Goal: Task Accomplishment & Management: Manage account settings

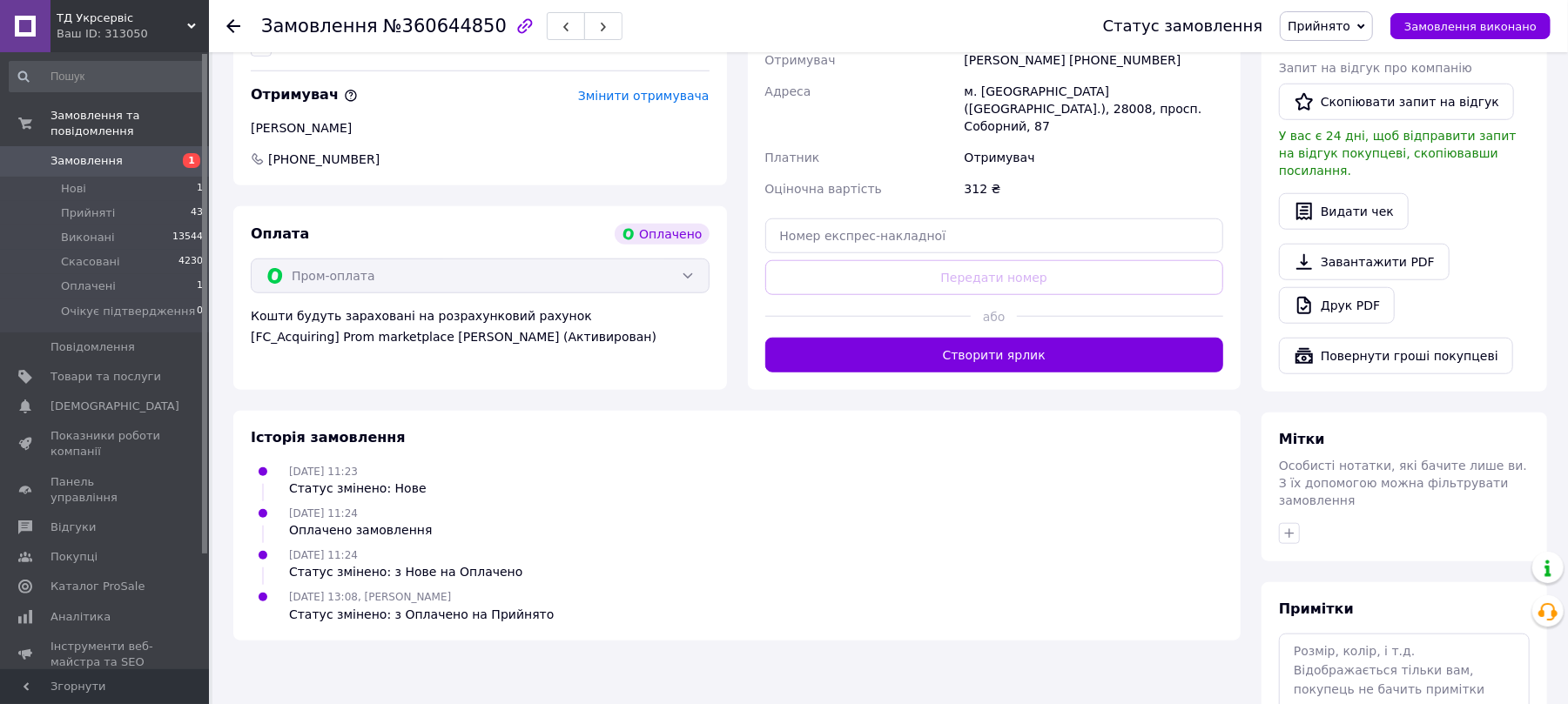
scroll to position [975, 0]
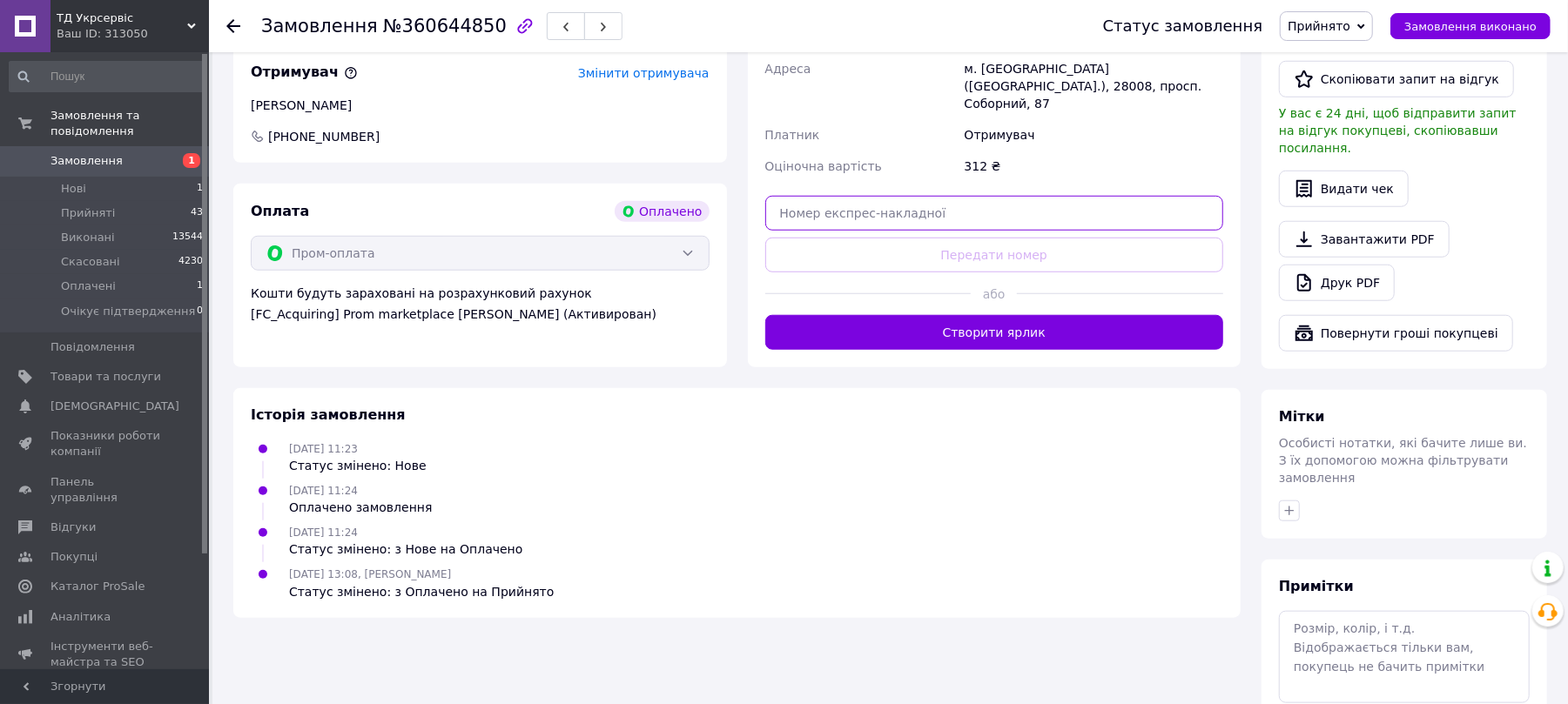
click at [904, 196] on input "text" at bounding box center [995, 213] width 459 height 35
paste input "0505365625500"
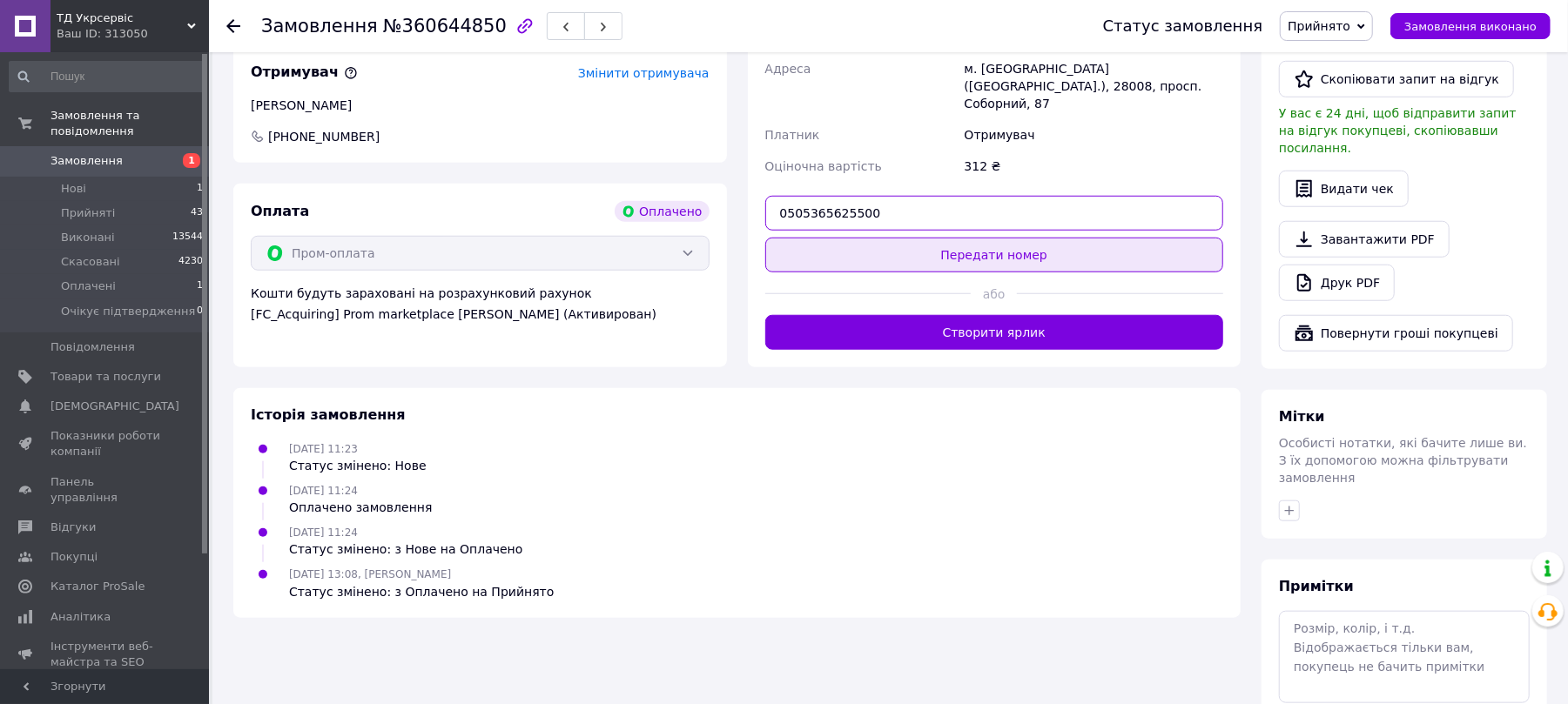
type input "0505365625500"
click at [1015, 237] on button "Передати номер" at bounding box center [995, 254] width 459 height 35
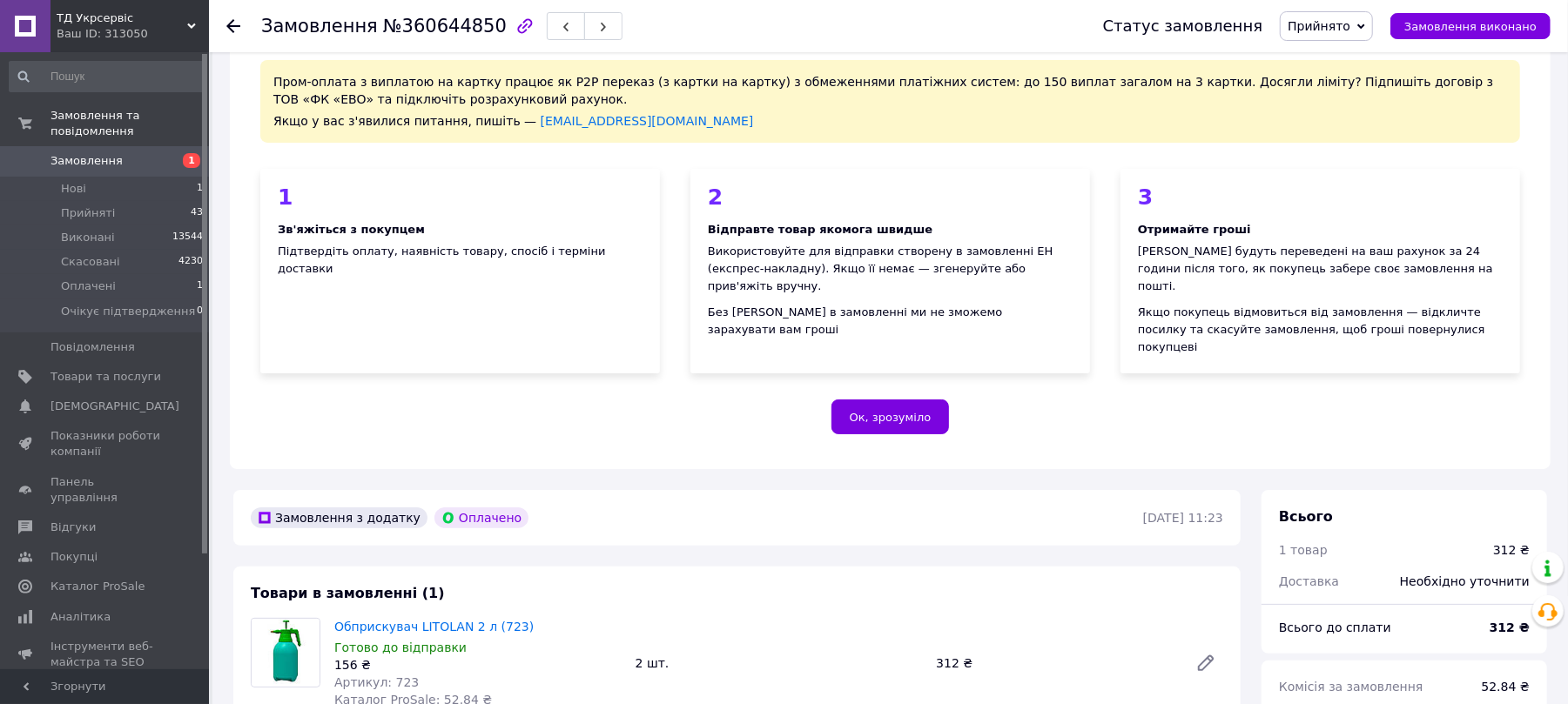
scroll to position [0, 0]
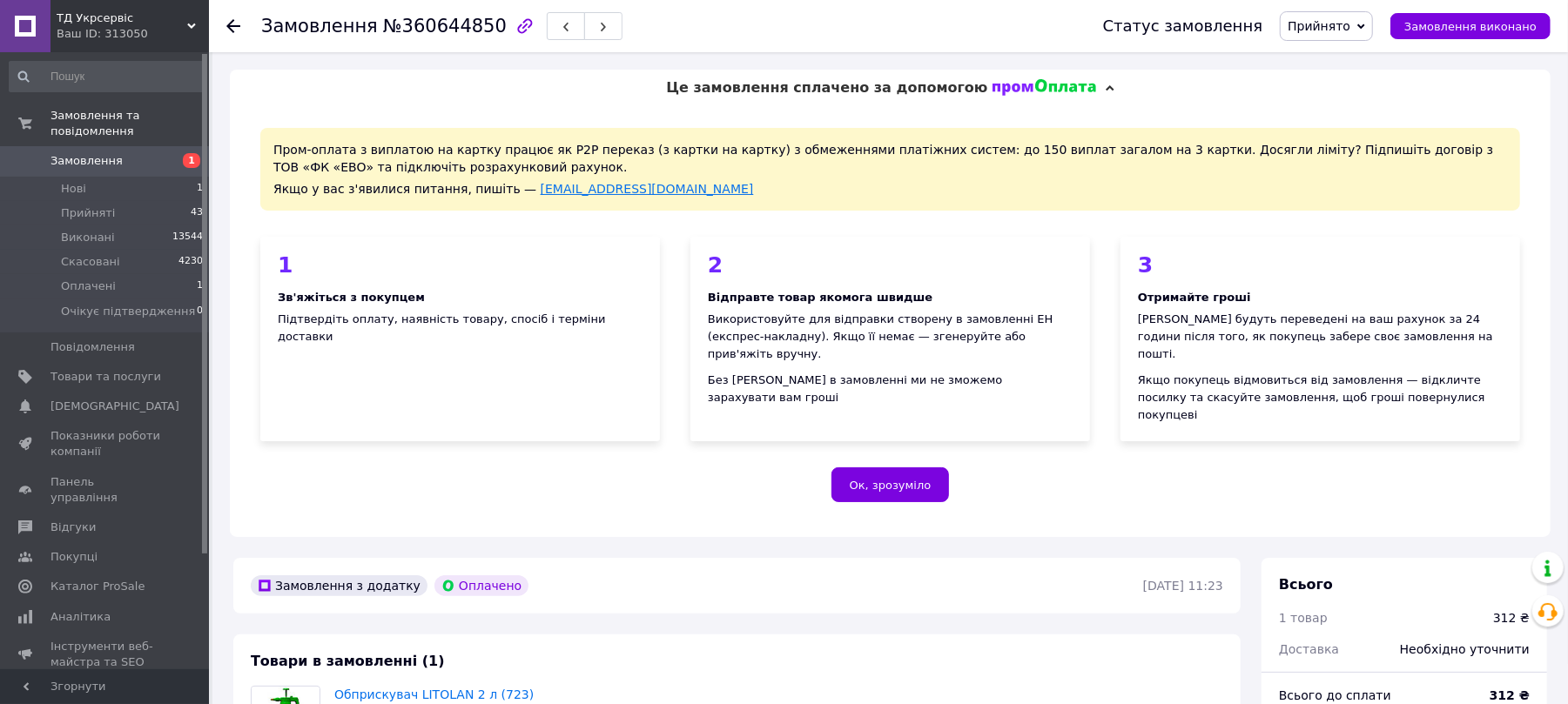
click at [543, 189] on link "[EMAIL_ADDRESS][DOMAIN_NAME]" at bounding box center [648, 189] width 214 height 14
drag, startPoint x: 618, startPoint y: 193, endPoint x: 503, endPoint y: 190, distance: 115.0
click at [503, 190] on div "Якщо у вас з'явилися питання, пишіть — [EMAIL_ADDRESS][DOMAIN_NAME]" at bounding box center [889, 189] width 1234 height 18
copy link "[EMAIL_ADDRESS][DOMAIN_NAME]"
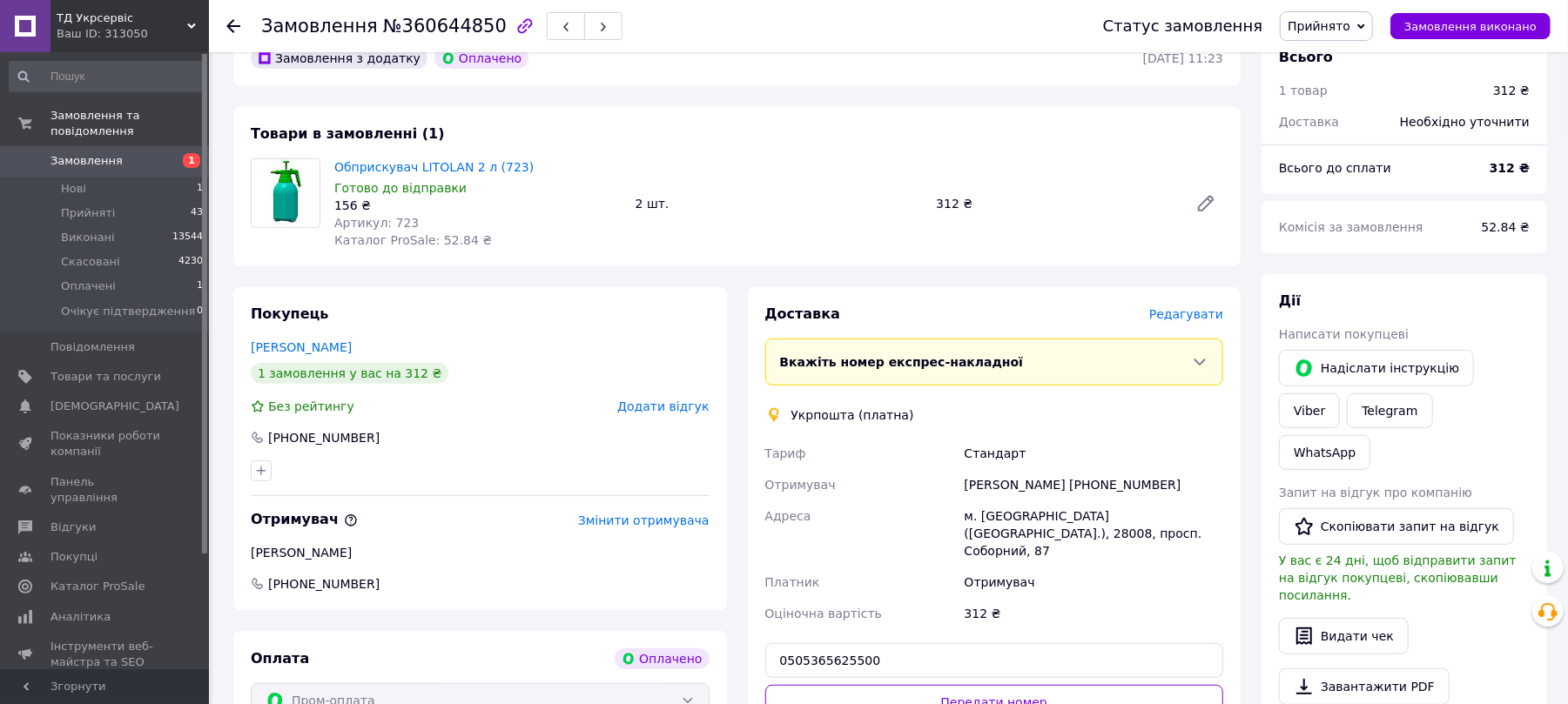
scroll to position [579, 0]
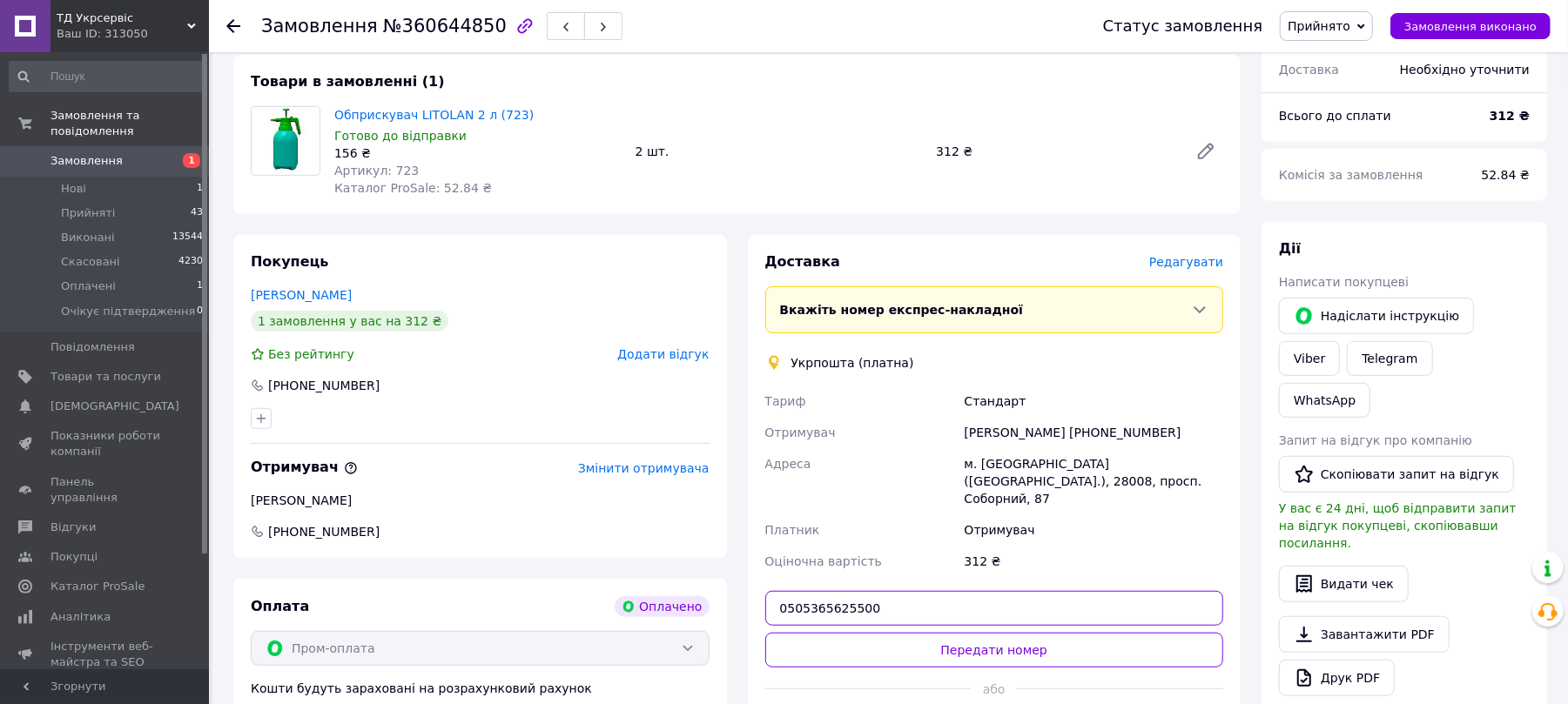
click at [884, 591] on input "0505365625500" at bounding box center [995, 608] width 459 height 35
drag, startPoint x: 371, startPoint y: 495, endPoint x: 289, endPoint y: 496, distance: 82.0
click at [289, 523] on span "[PHONE_NUMBER]" at bounding box center [480, 532] width 462 height 18
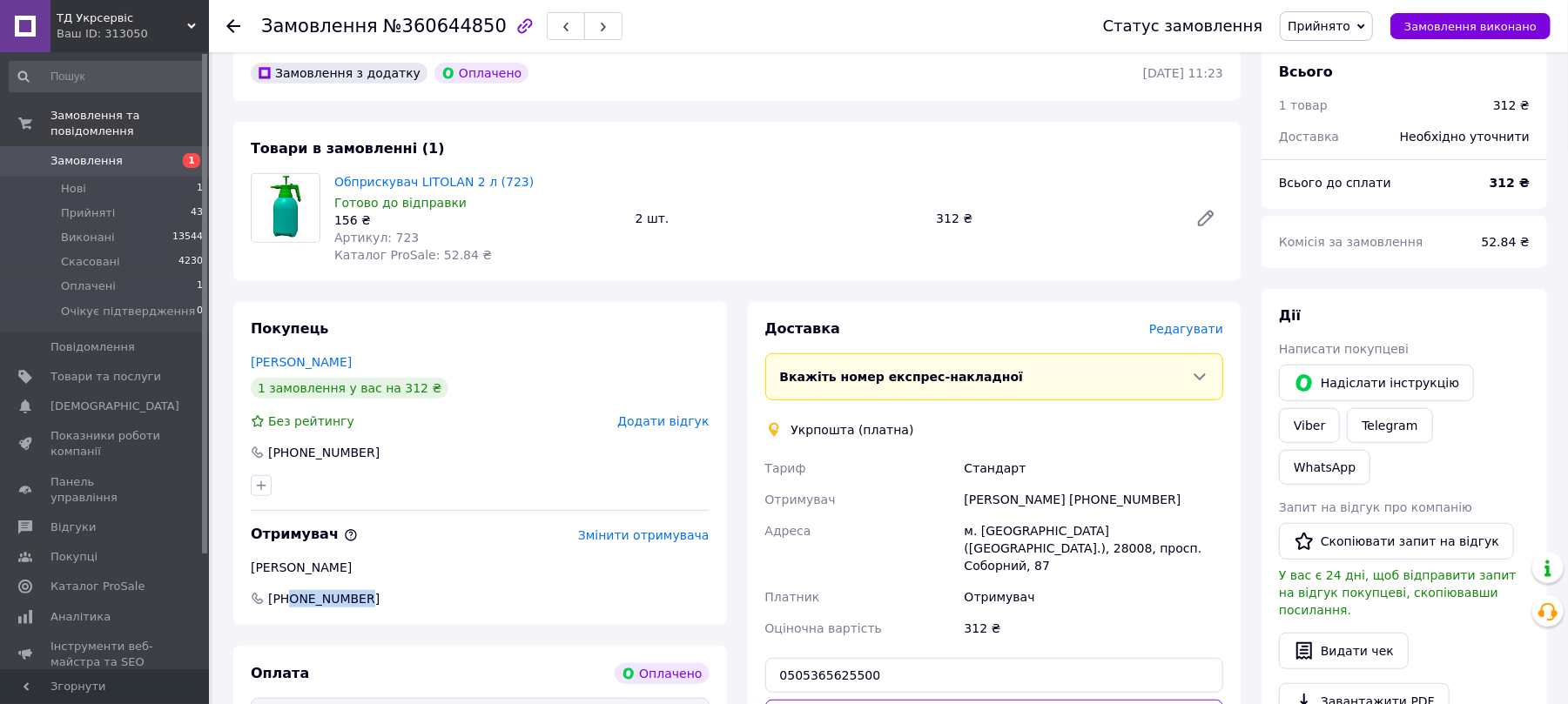
scroll to position [510, 0]
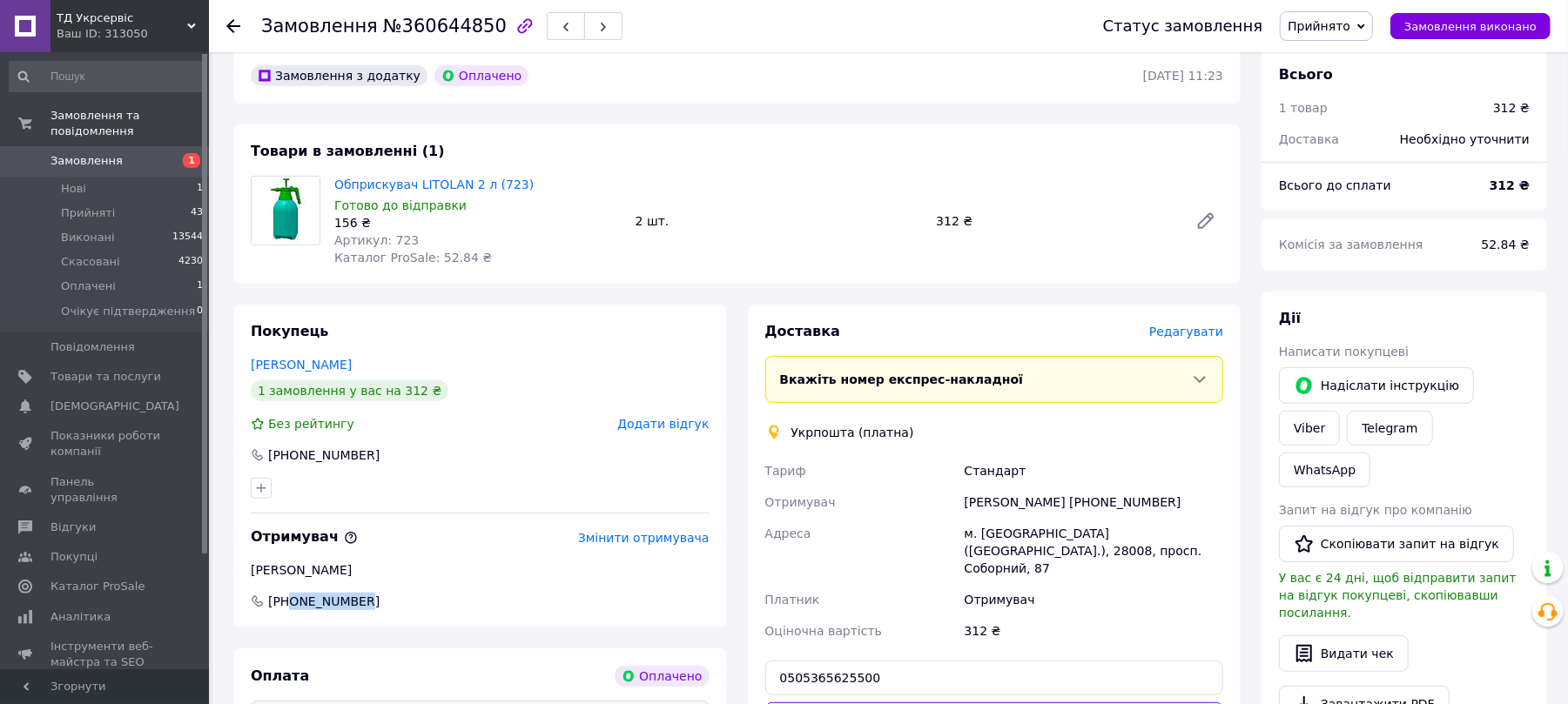
drag, startPoint x: 1147, startPoint y: 467, endPoint x: 1080, endPoint y: 462, distance: 67.2
click at [1080, 486] on div "[PERSON_NAME] [PHONE_NUMBER]" at bounding box center [1094, 502] width 266 height 32
copy div "0680652633"
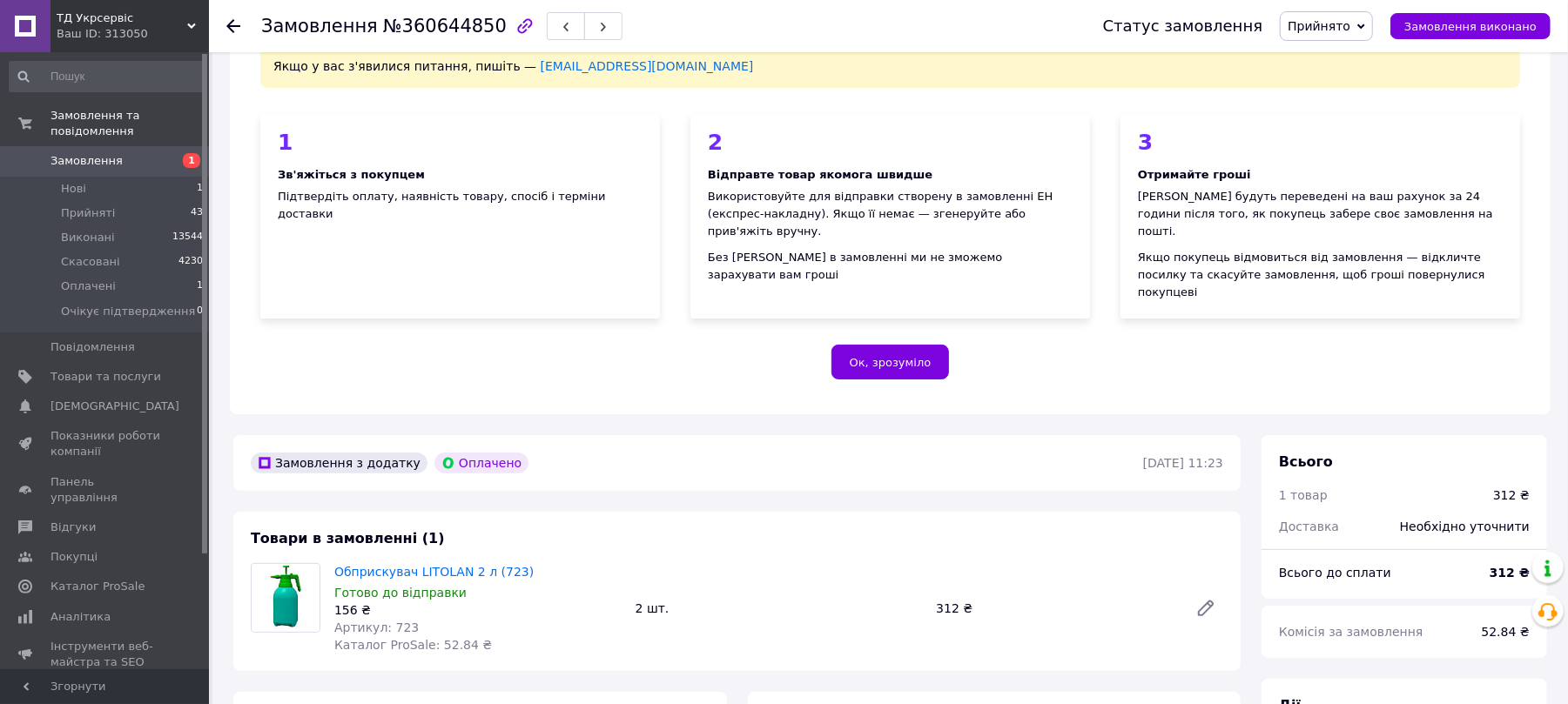
scroll to position [116, 0]
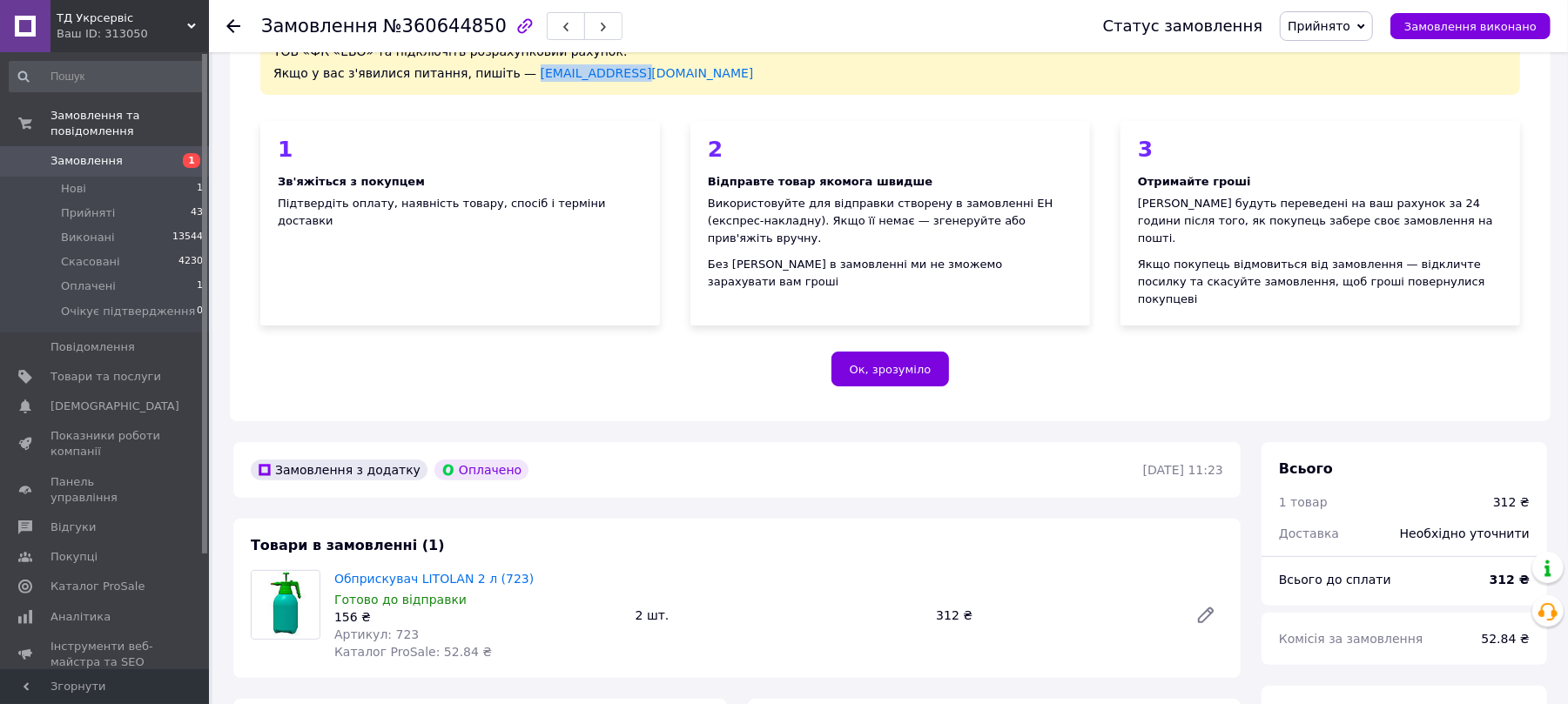
drag, startPoint x: 615, startPoint y: 77, endPoint x: 504, endPoint y: 81, distance: 111.1
click at [504, 81] on div "Якщо у вас з'явилися питання, пишіть — [EMAIL_ADDRESS][DOMAIN_NAME]" at bounding box center [889, 73] width 1234 height 18
copy link "[EMAIL_ADDRESS][DOMAIN_NAME]"
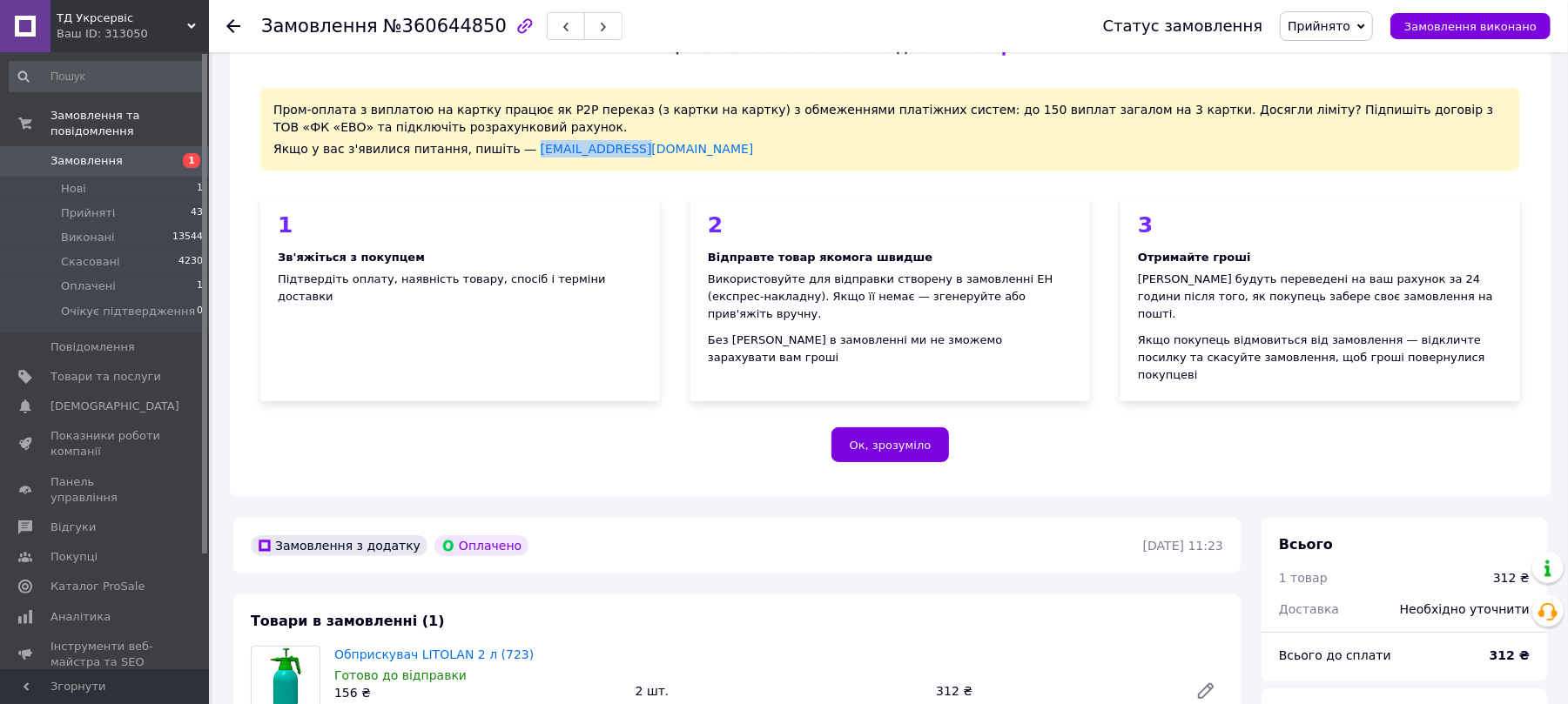
scroll to position [0, 0]
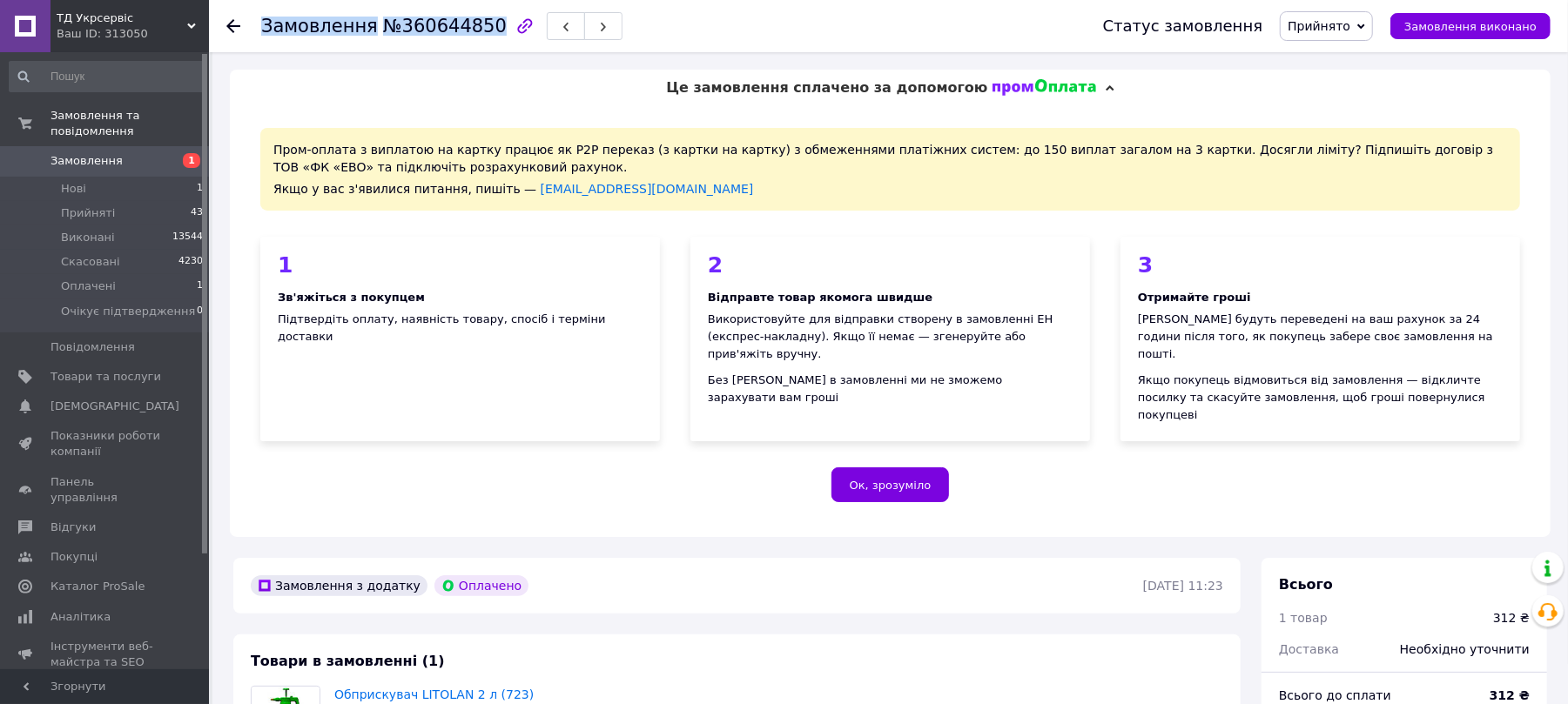
drag, startPoint x: 262, startPoint y: 25, endPoint x: 477, endPoint y: 23, distance: 215.0
click at [477, 23] on h1 "Замовлення №360644850" at bounding box center [384, 26] width 245 height 21
copy h1 "Замовлення №360644850"
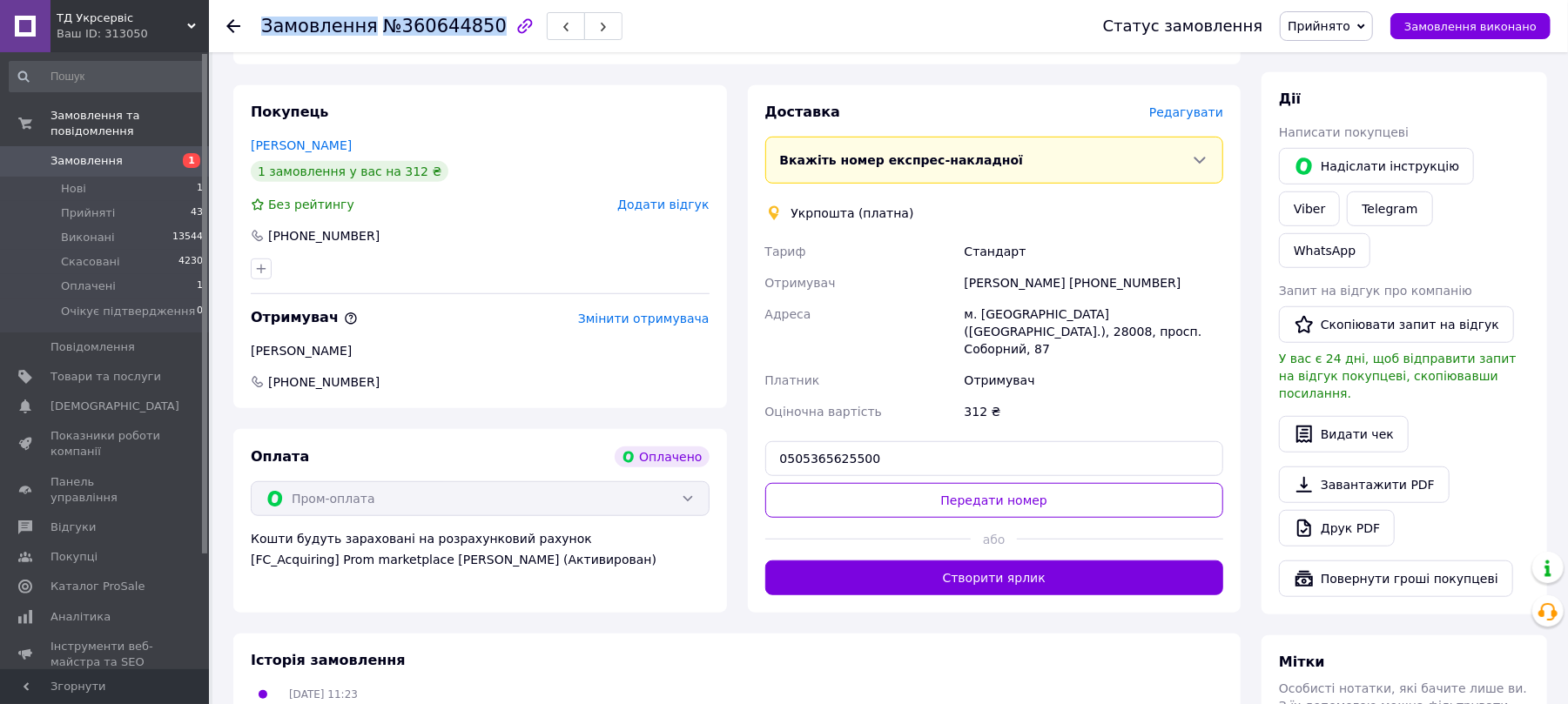
scroll to position [927, 0]
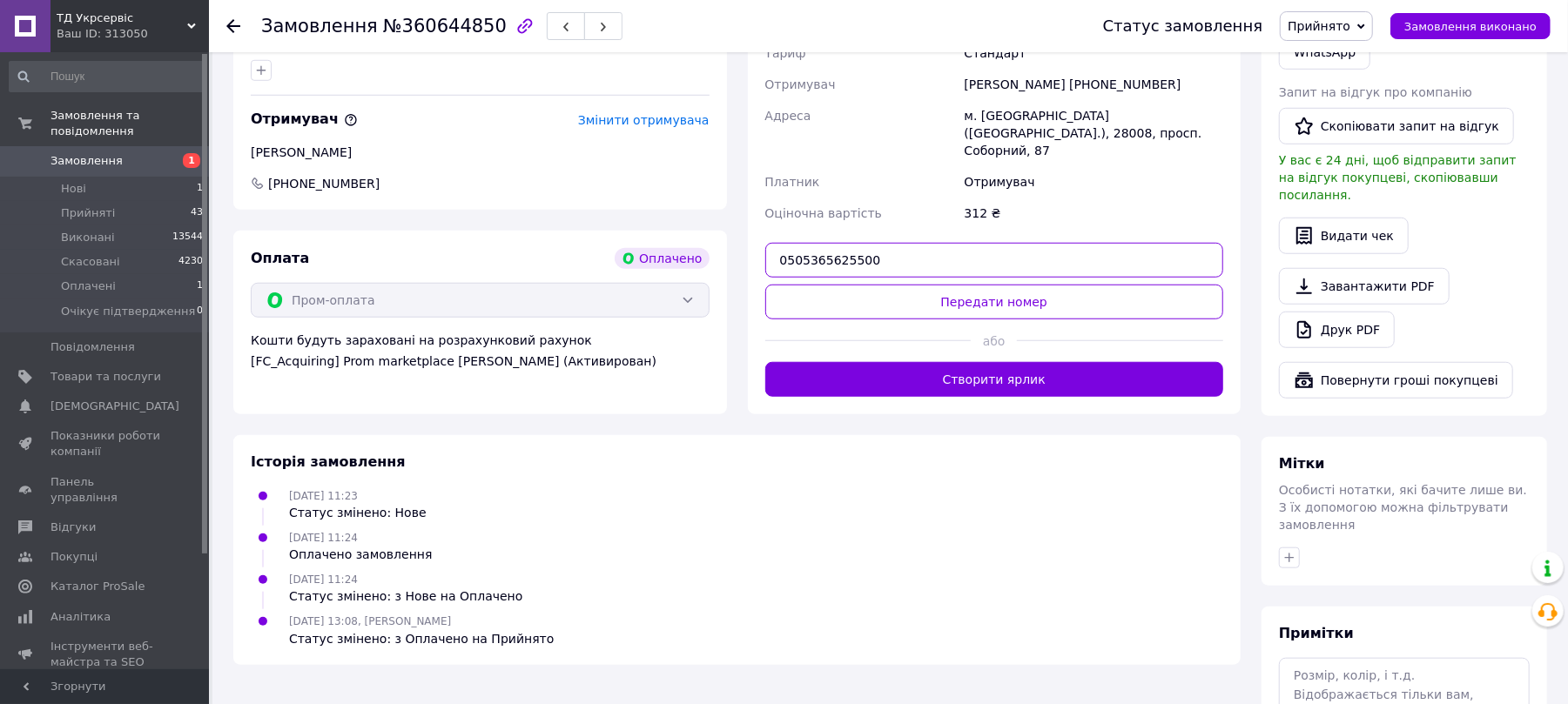
drag, startPoint x: 702, startPoint y: 206, endPoint x: 692, endPoint y: 207, distance: 10.0
click at [692, 207] on div "Покупець [PERSON_NAME] 1 замовлення у вас на 312 ₴ Без рейтингу Додати відгук […" at bounding box center [737, 150] width 1029 height 527
click at [101, 155] on link "Замовлення 1" at bounding box center [107, 161] width 214 height 30
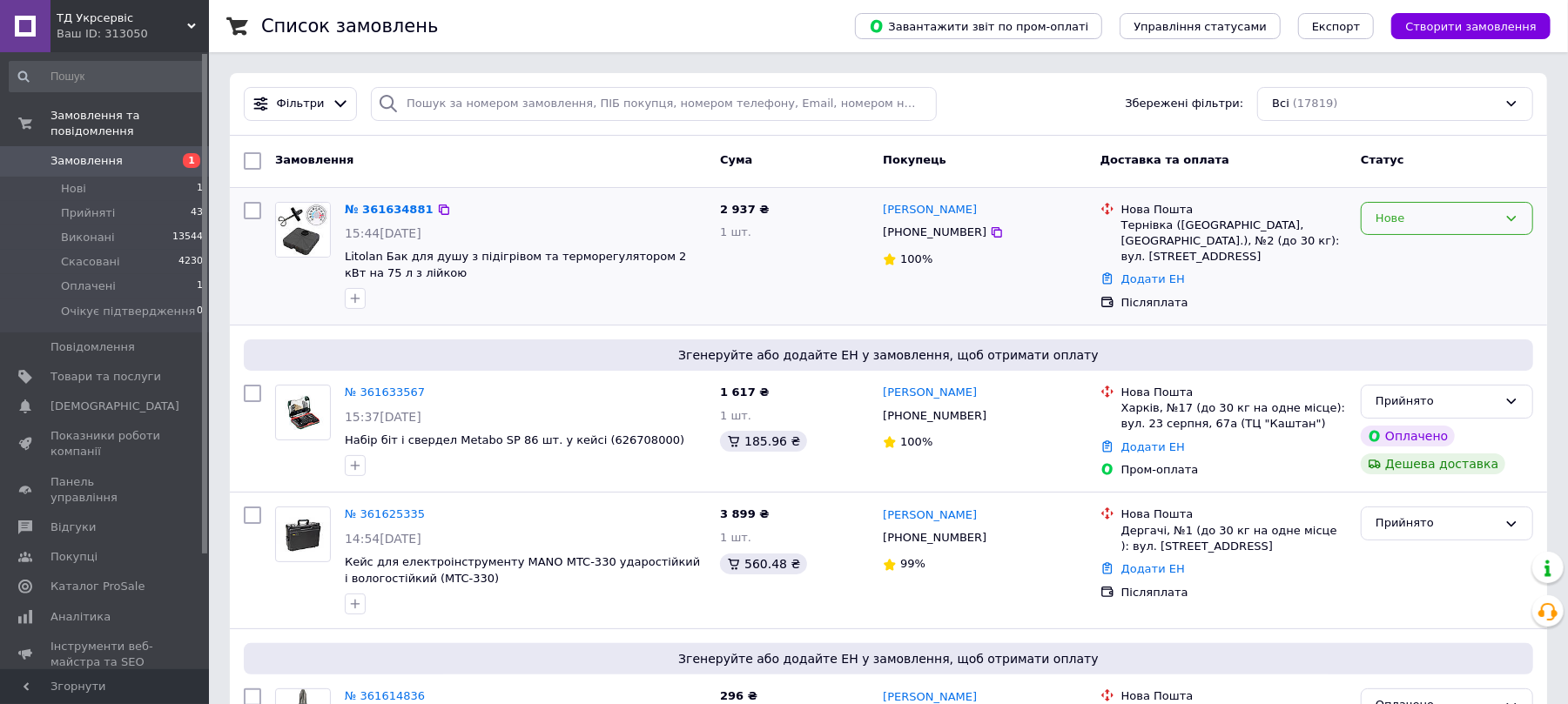
click at [1416, 218] on div "Нове" at bounding box center [1436, 219] width 122 height 18
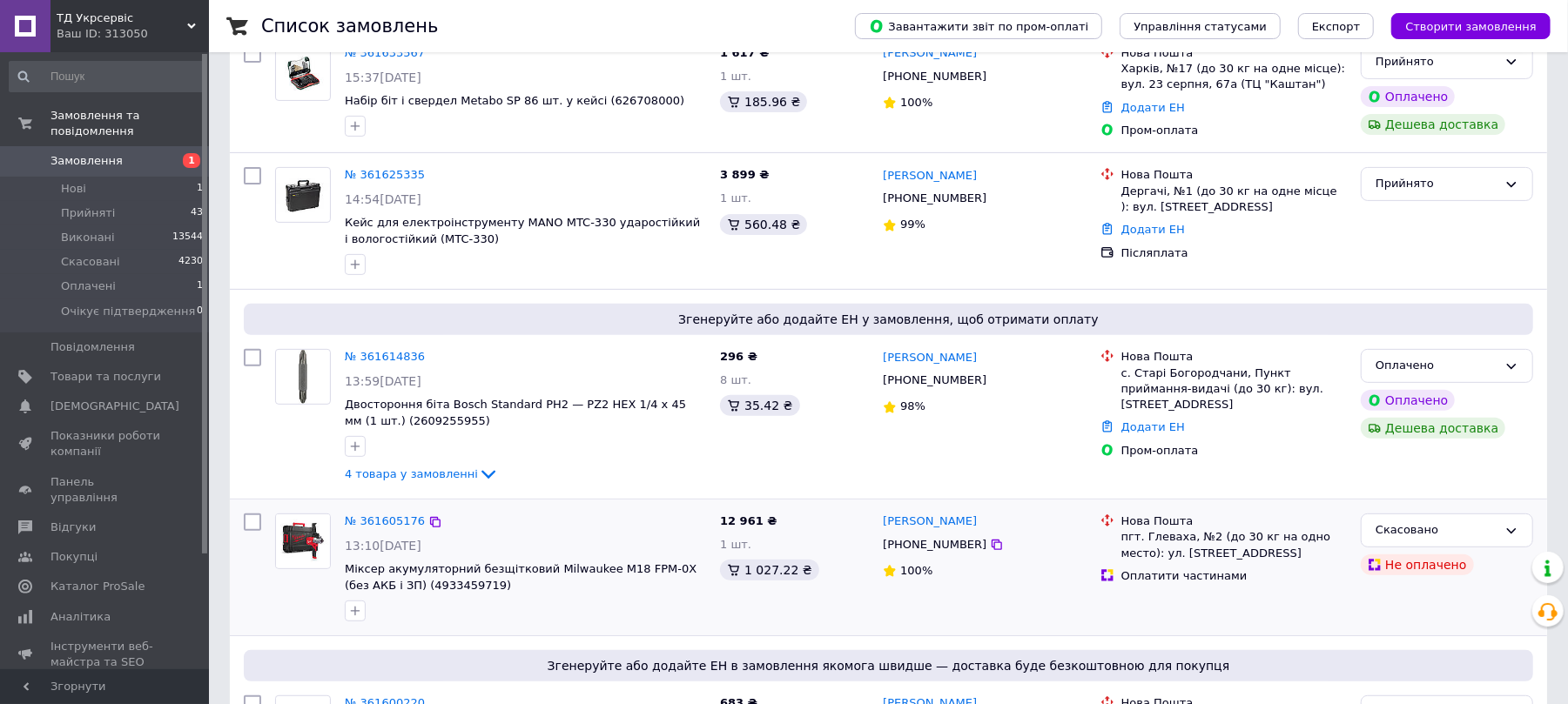
scroll to position [348, 0]
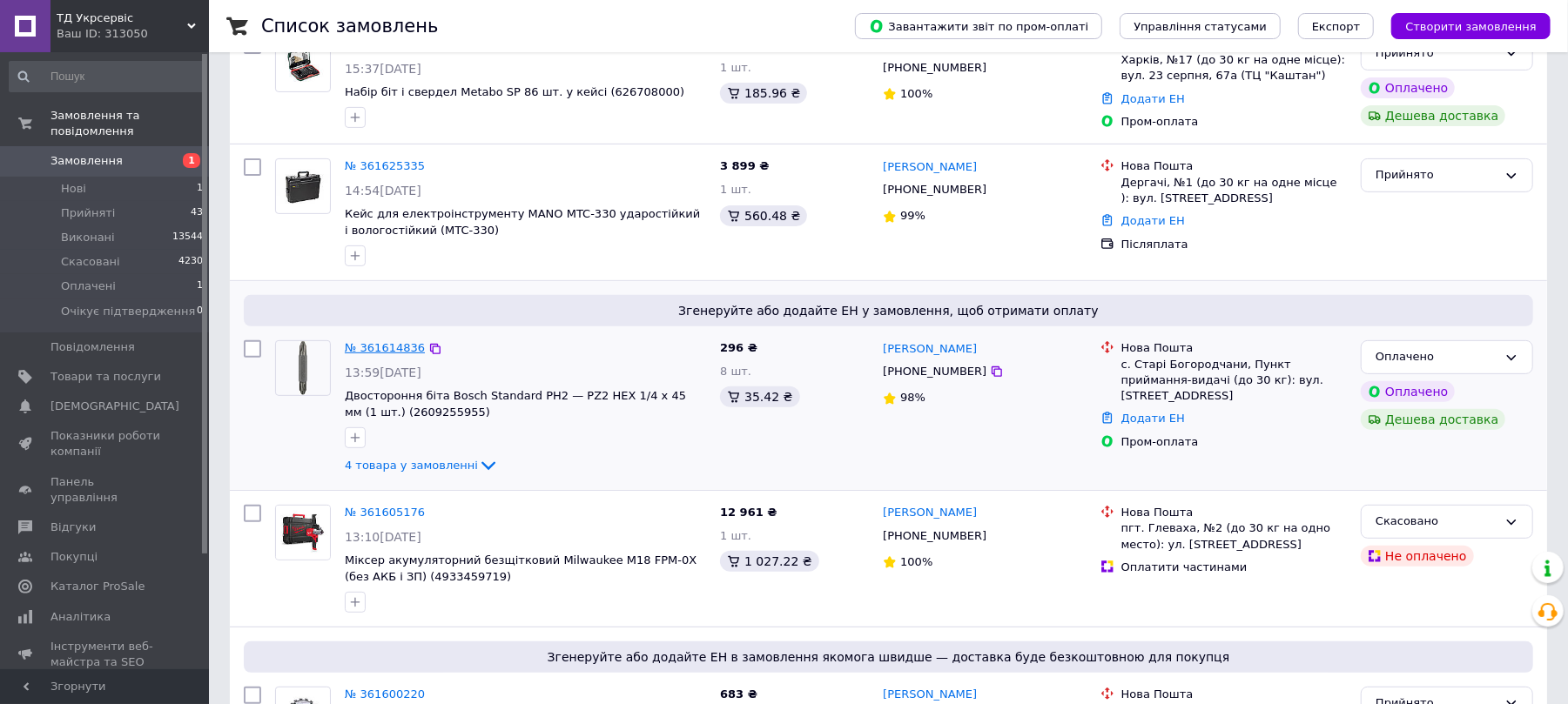
click at [362, 345] on link "№ 361614836" at bounding box center [385, 347] width 80 height 13
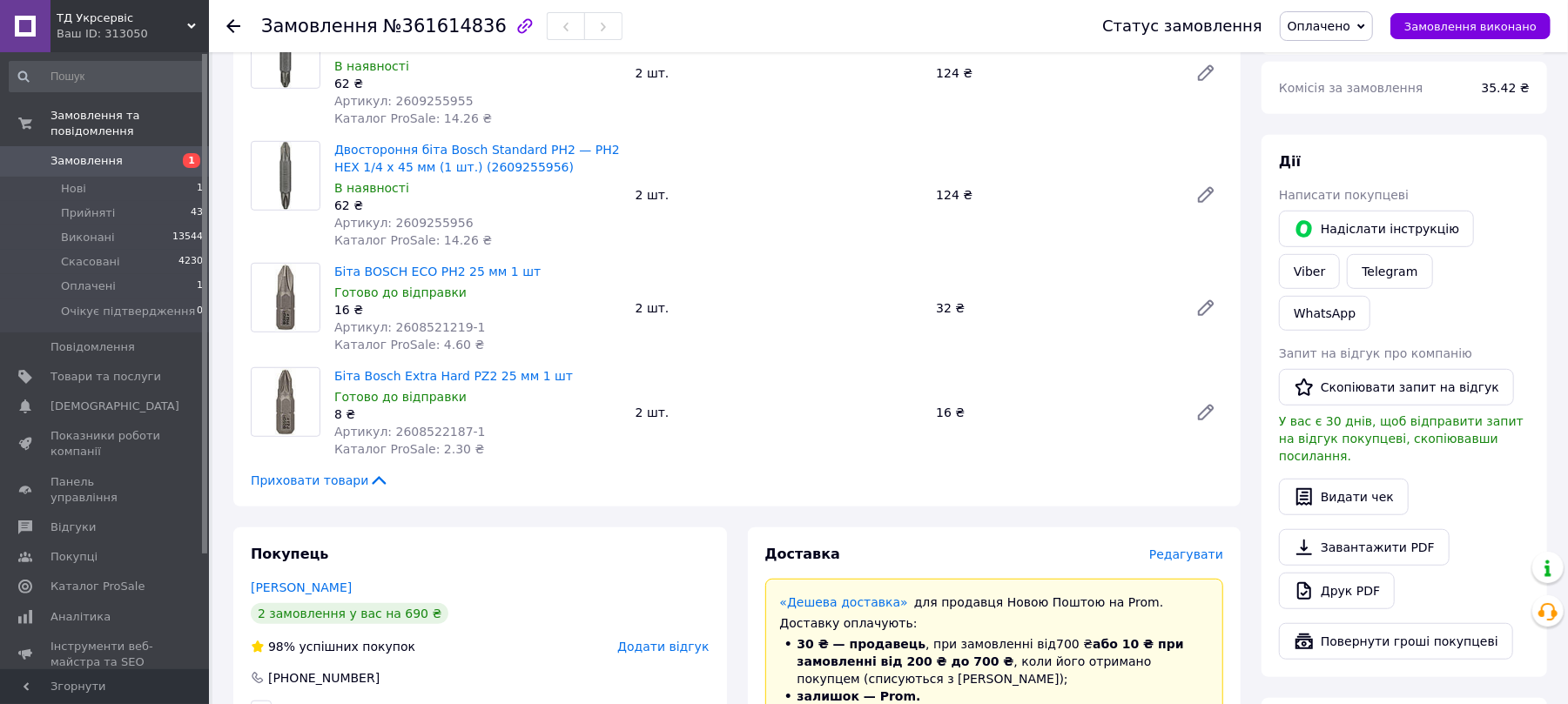
scroll to position [464, 0]
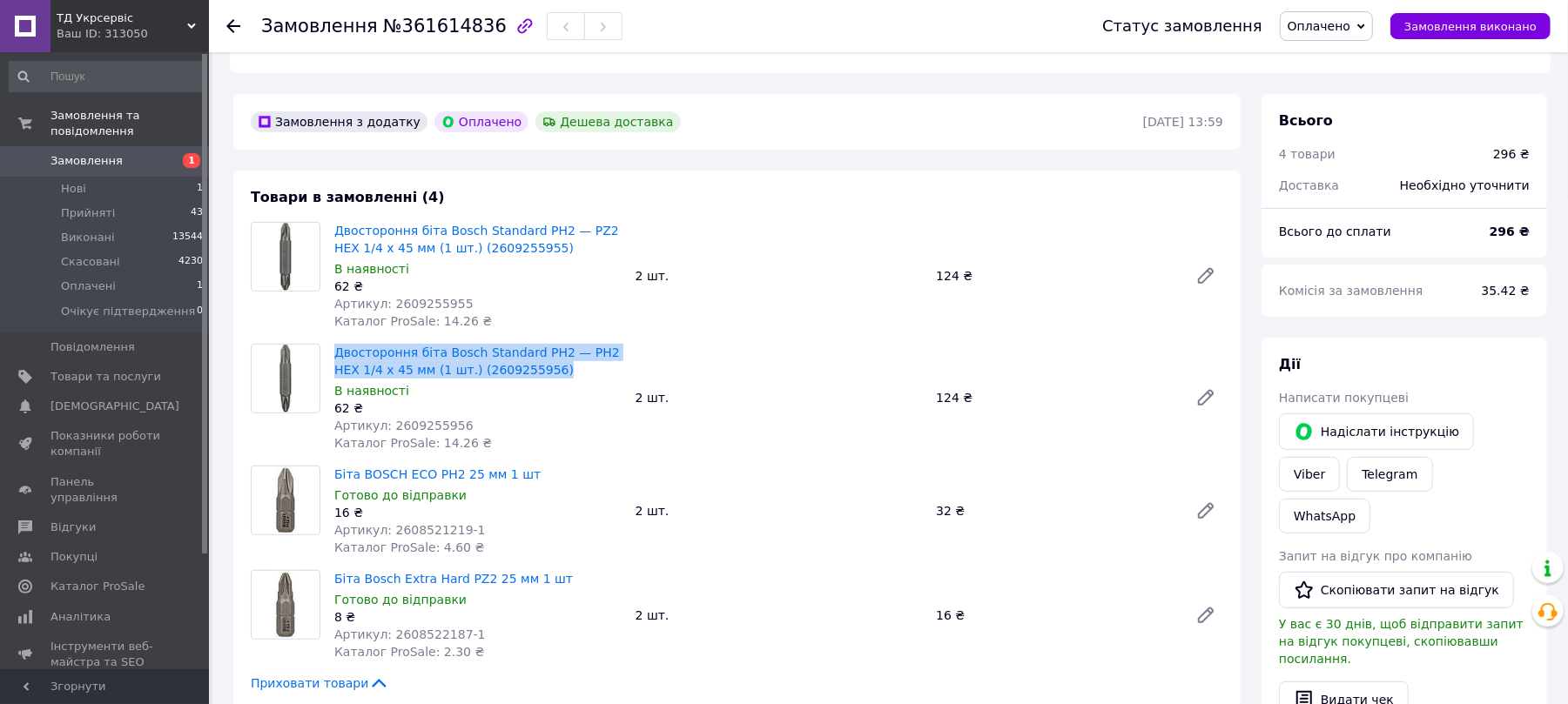
drag, startPoint x: 520, startPoint y: 332, endPoint x: 331, endPoint y: 315, distance: 189.8
click at [331, 340] on div "Двостороння біта Bosch Standard PH2 — PH2 HEX 1/4 x 45 мм (1 шт.) (2609255956) …" at bounding box center [478, 397] width 302 height 115
copy link "Двостороння біта Bosch Standard PH2 — PH2 HEX 1/4 x 45 мм (1 шт.) (2609255956)"
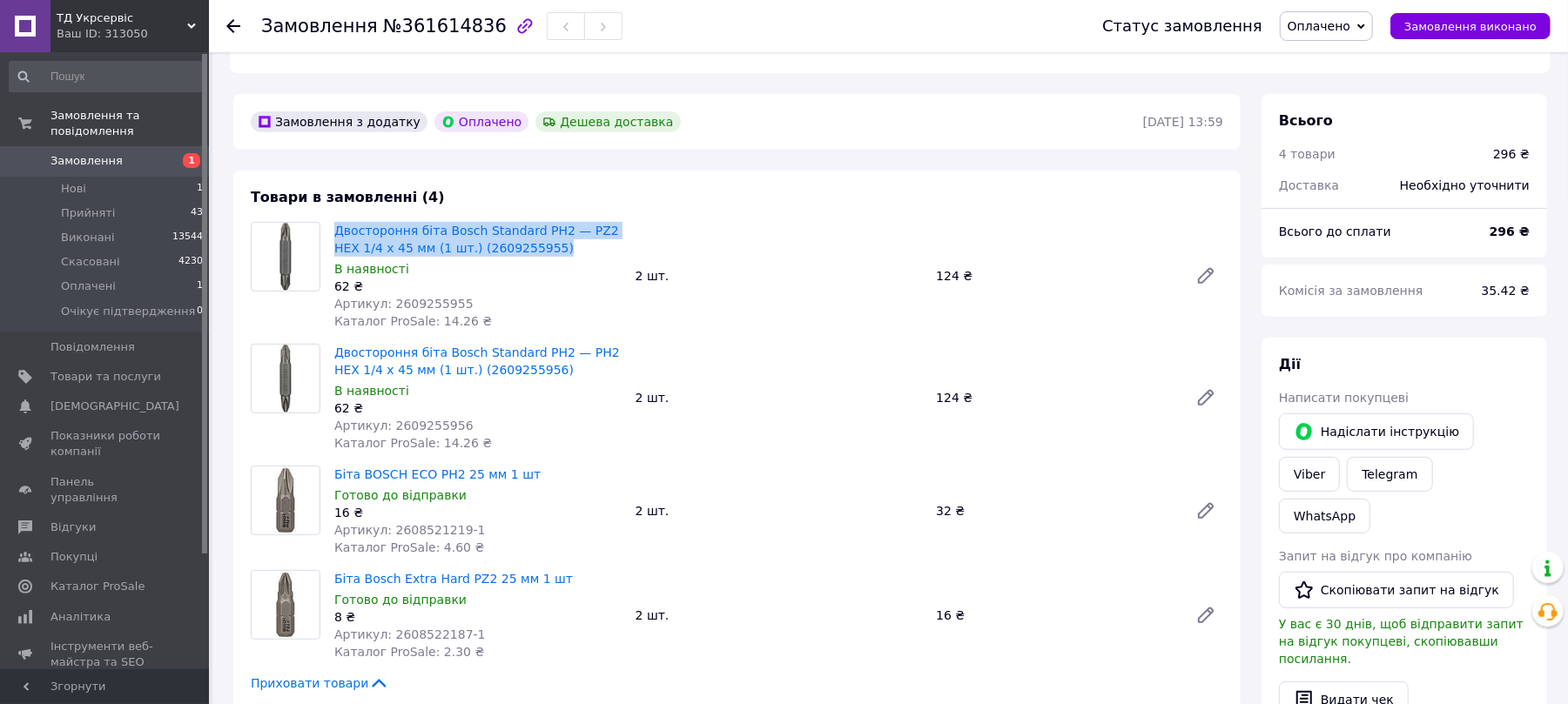
drag, startPoint x: 520, startPoint y: 214, endPoint x: 504, endPoint y: 243, distance: 33.1
click at [332, 219] on div "Двостороння біта Bosch Standard PH2 — PZ2 HEX 1/4 x 45 мм (1 шт.) (2609255955) …" at bounding box center [478, 276] width 302 height 115
copy link "Двостороння біта Bosch Standard PH2 — PZ2 HEX 1/4 x 45 мм (1 шт.) (2609255955)"
click at [527, 466] on span "Біта BOSCH ECO PH2 25 мм 1 шт" at bounding box center [478, 475] width 288 height 18
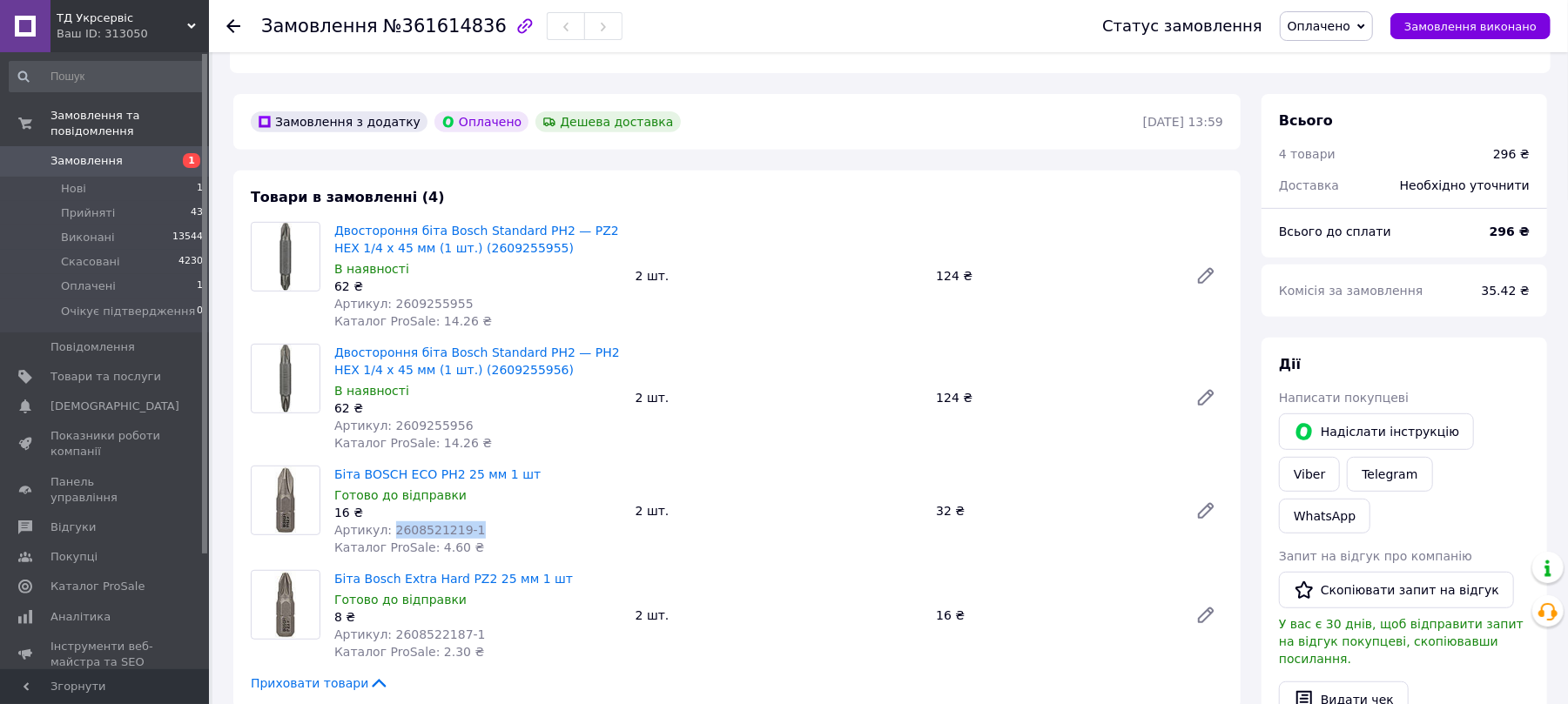
drag, startPoint x: 484, startPoint y: 495, endPoint x: 387, endPoint y: 491, distance: 97.1
click at [387, 521] on div "Артикул: 2608521219-1" at bounding box center [478, 530] width 288 height 18
copy span "2608521219-1"
click at [230, 21] on icon at bounding box center [233, 26] width 14 height 14
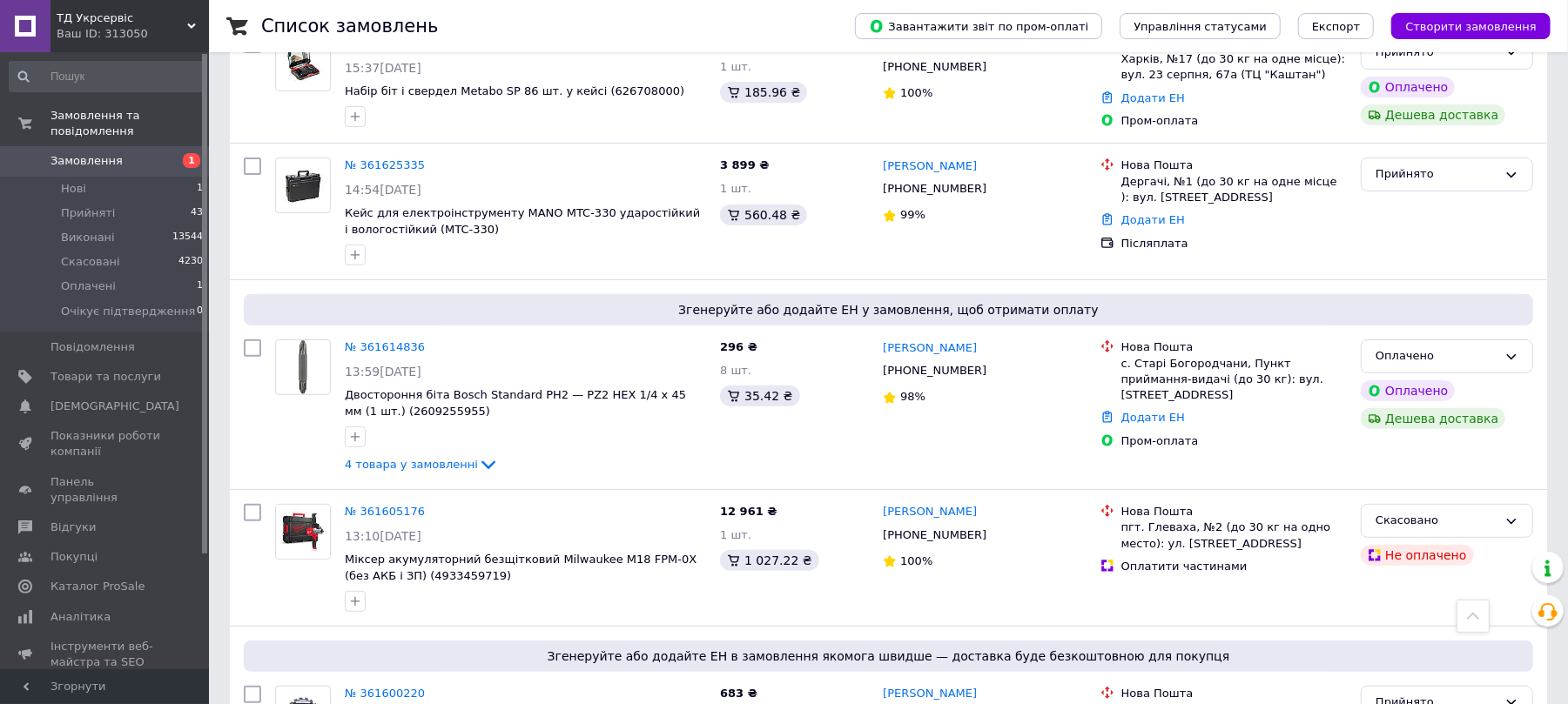
scroll to position [116, 0]
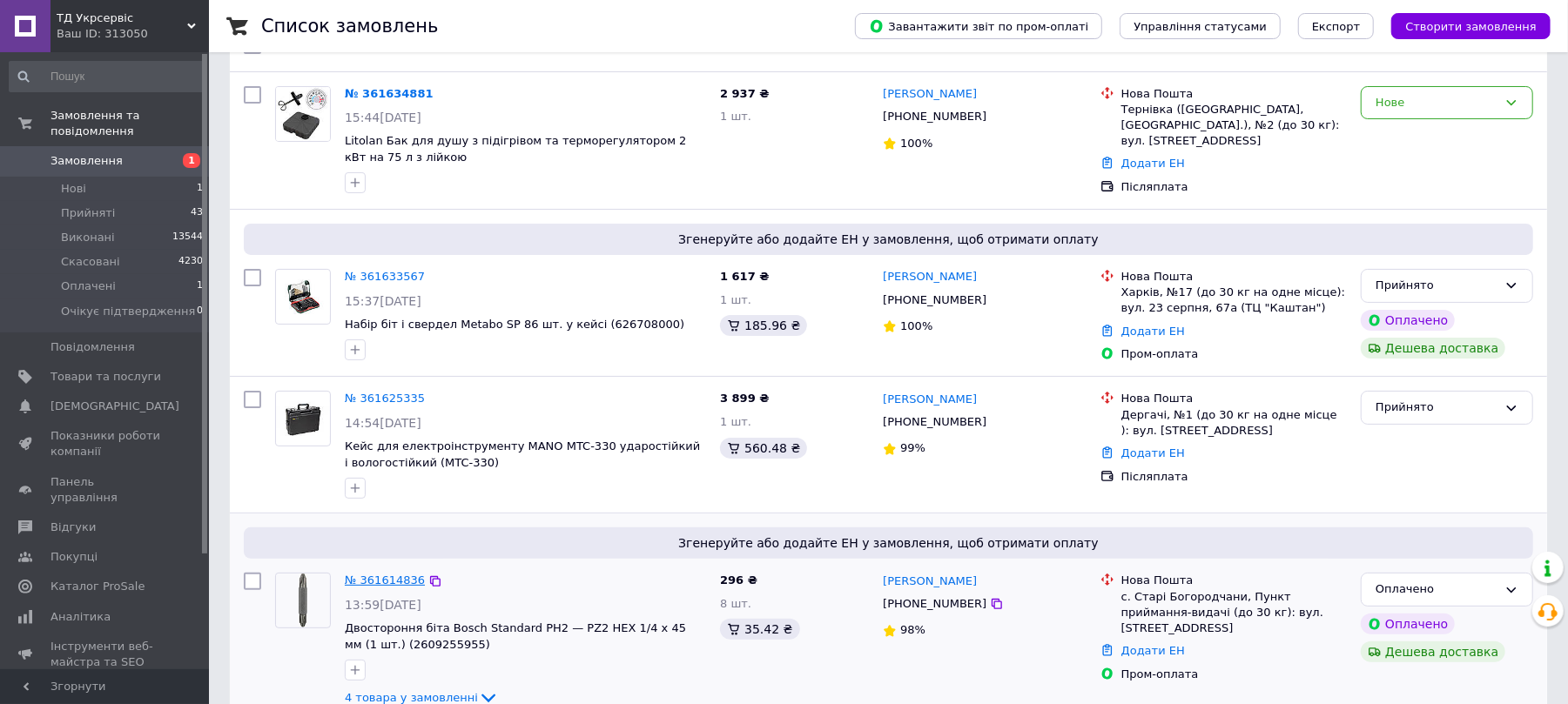
click at [394, 586] on link "№ 361614836" at bounding box center [385, 579] width 80 height 13
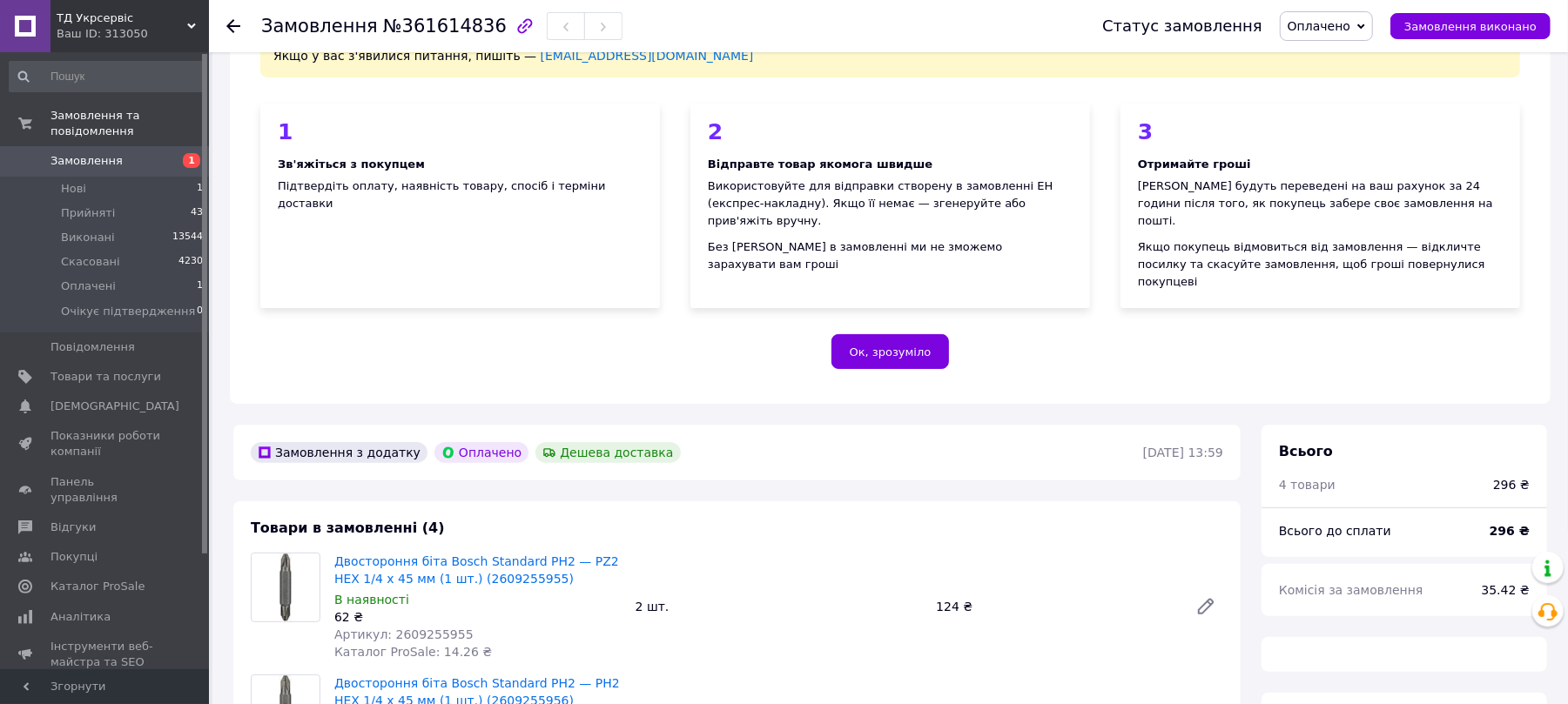
scroll to position [348, 0]
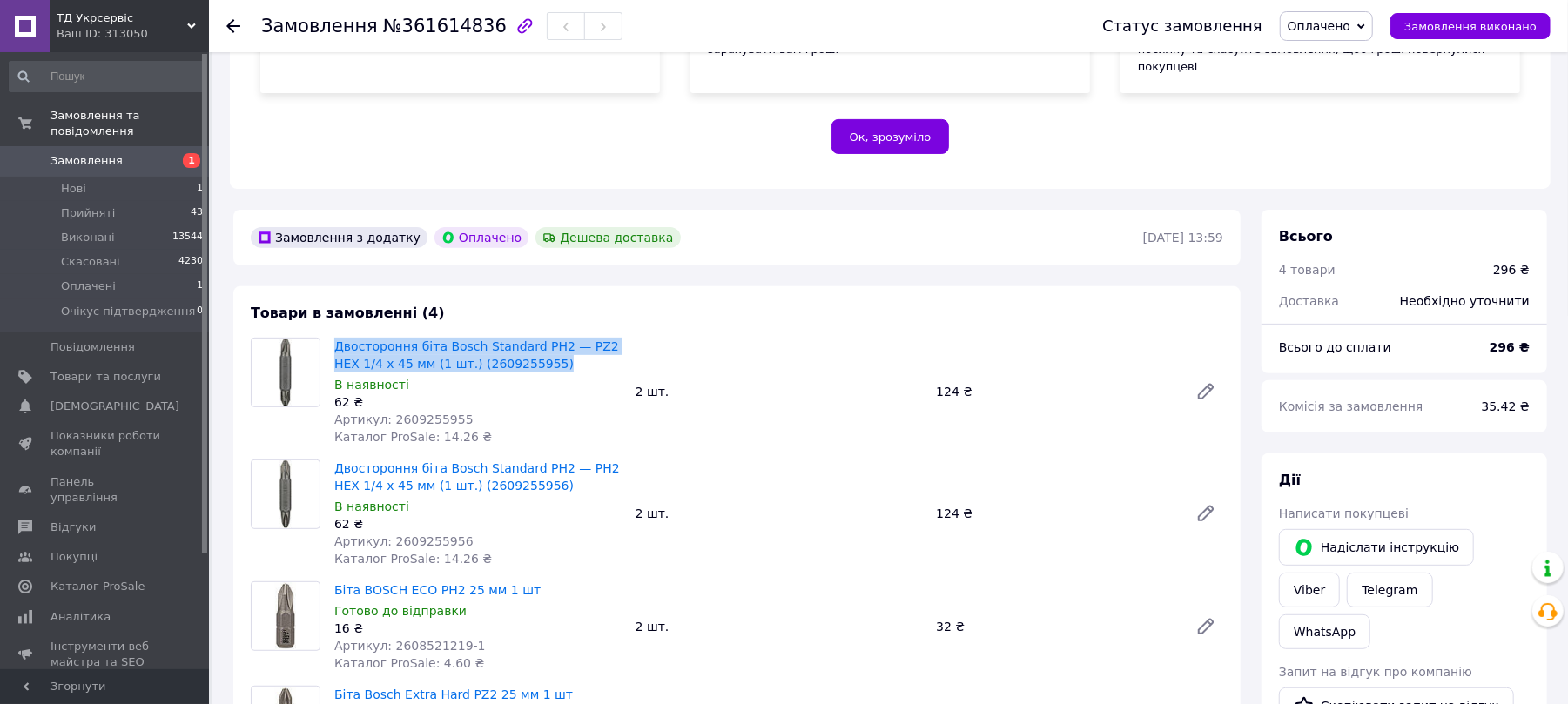
drag, startPoint x: 519, startPoint y: 329, endPoint x: 331, endPoint y: 308, distance: 189.2
click at [331, 334] on div "Двостороння біта Bosch Standard PH2 — PZ2 HEX 1/4 x 45 мм (1 шт.) (2609255955) …" at bounding box center [478, 392] width 302 height 115
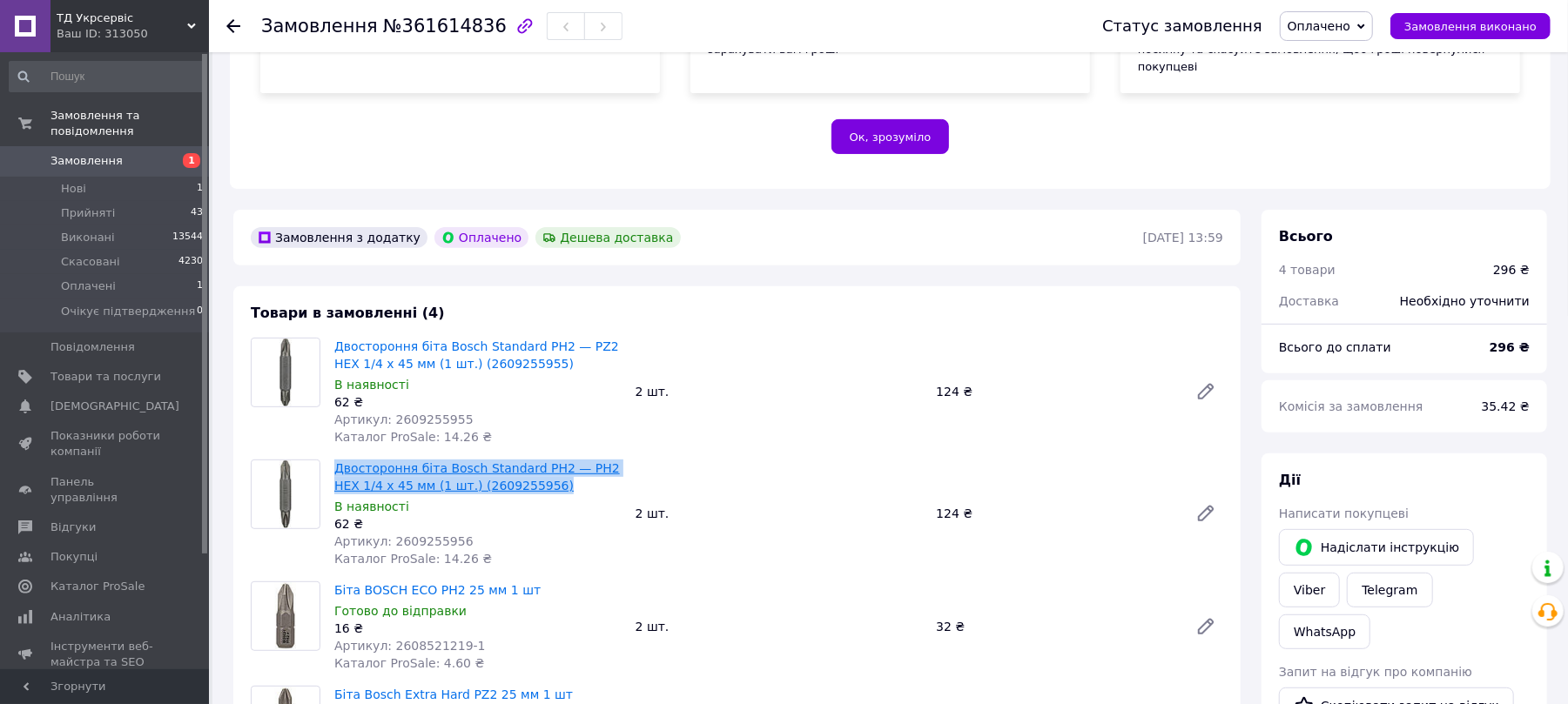
drag, startPoint x: 522, startPoint y: 451, endPoint x: 336, endPoint y: 428, distance: 187.4
click at [336, 460] on span "Двостороння біта Bosch Standard PH2 — PH2 HEX 1/4 x 45 мм (1 шт.) (2609255956)" at bounding box center [478, 477] width 288 height 35
copy link "Двостороння біта Bosch Standard PH2 — PH2 HEX 1/4 x 45 мм (1 шт.) (2609255956)"
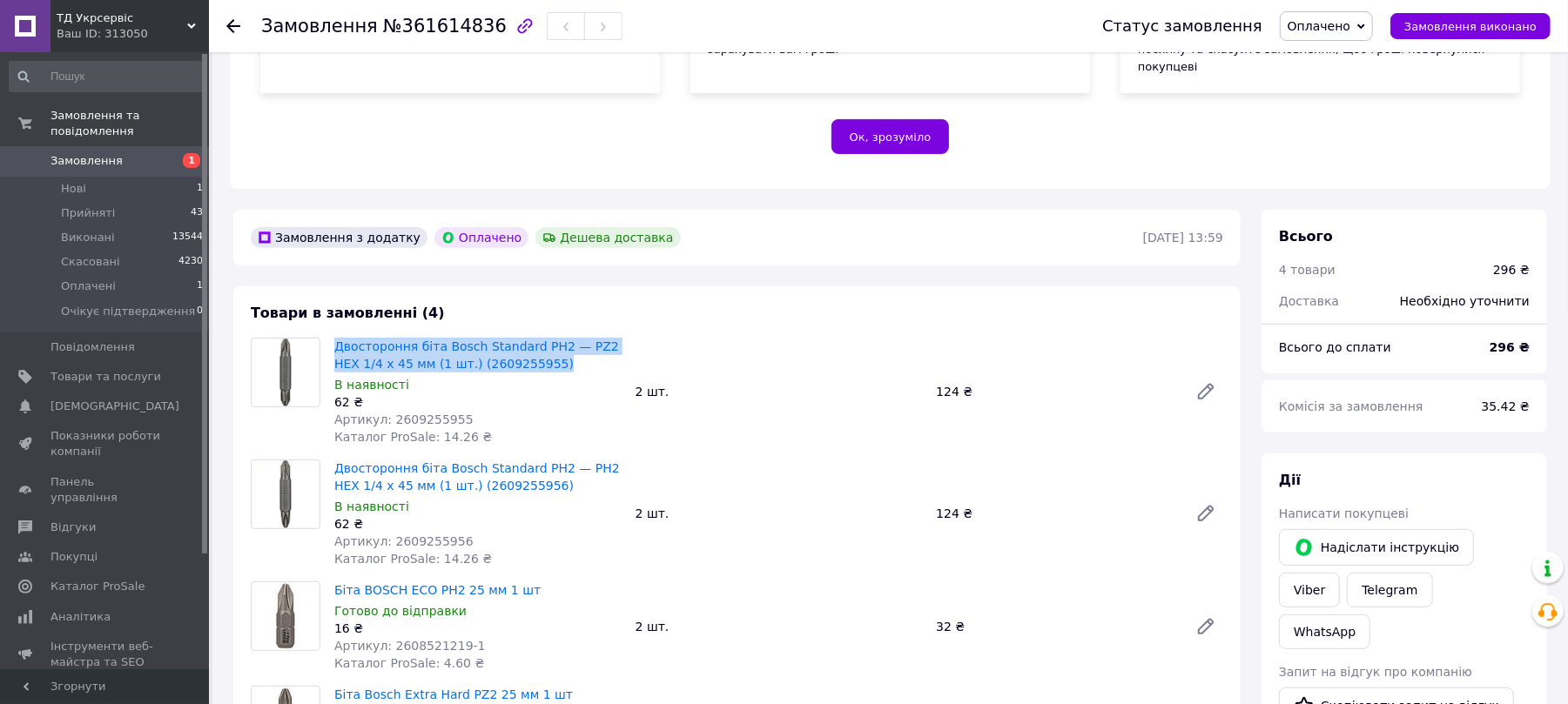
drag, startPoint x: 522, startPoint y: 323, endPoint x: 331, endPoint y: 310, distance: 191.4
click at [331, 334] on div "Двостороння біта Bosch Standard PH2 — PZ2 HEX 1/4 x 45 мм (1 шт.) (2609255955) …" at bounding box center [478, 392] width 302 height 115
copy link "Двостороння біта Bosch Standard PH2 — PZ2 HEX 1/4 x 45 мм (1 шт.) (2609255955)"
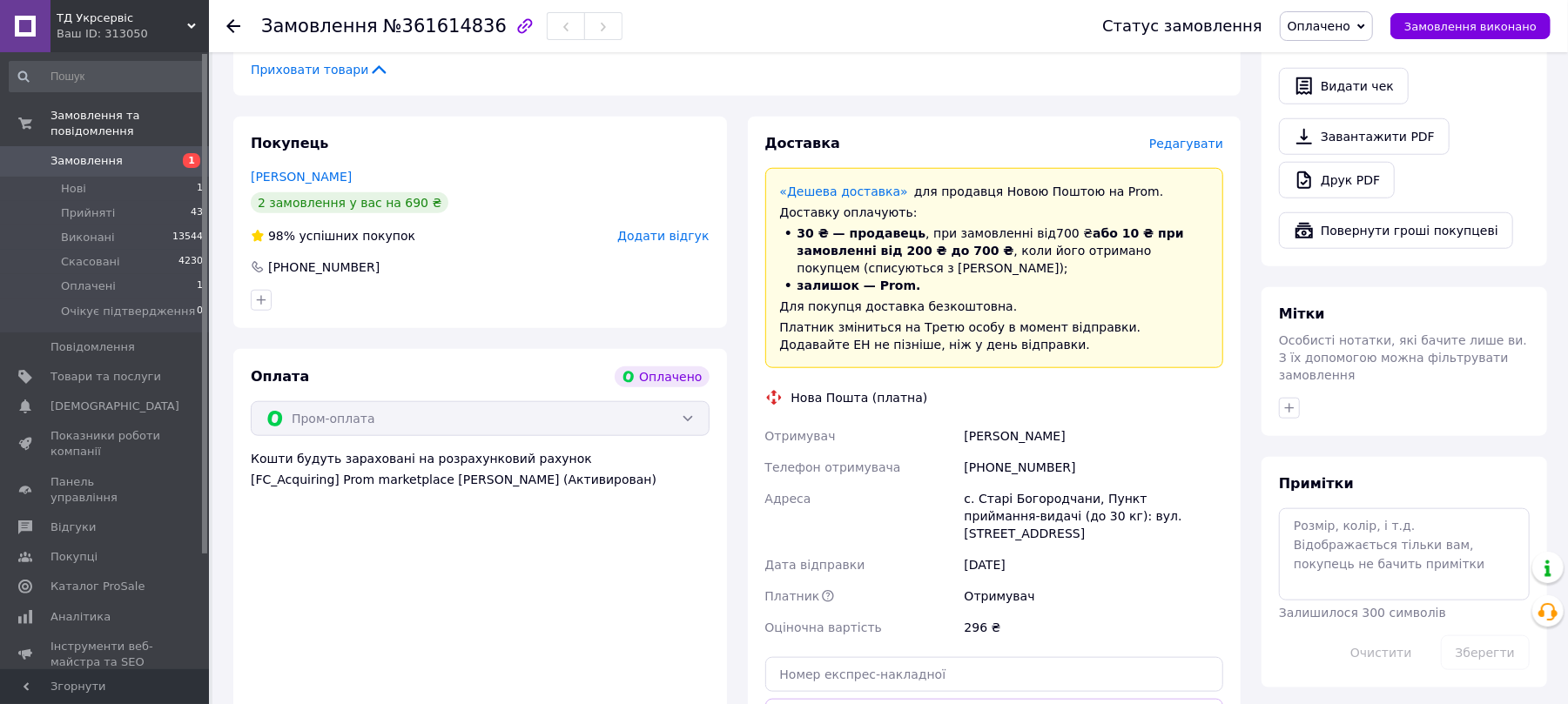
scroll to position [464, 0]
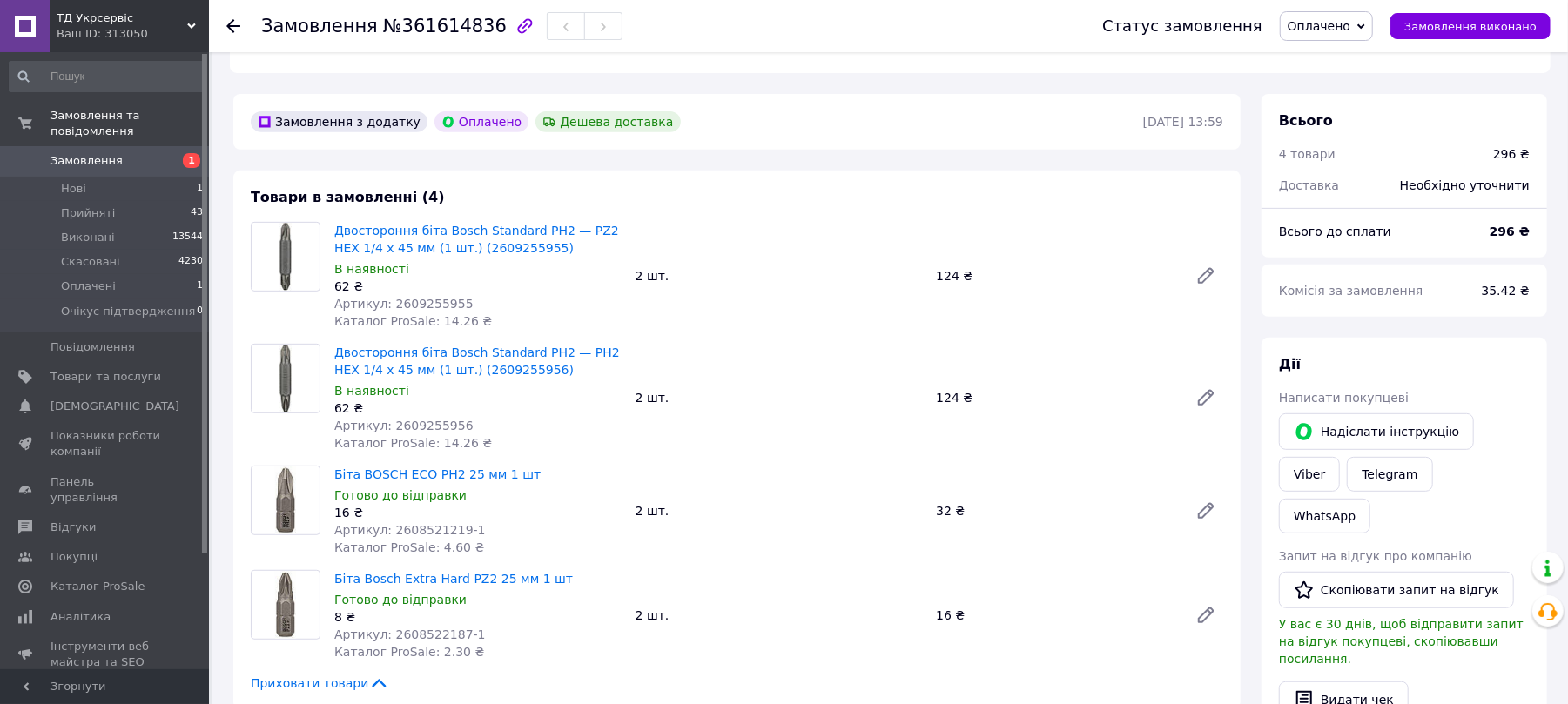
click at [231, 26] on use at bounding box center [233, 26] width 14 height 14
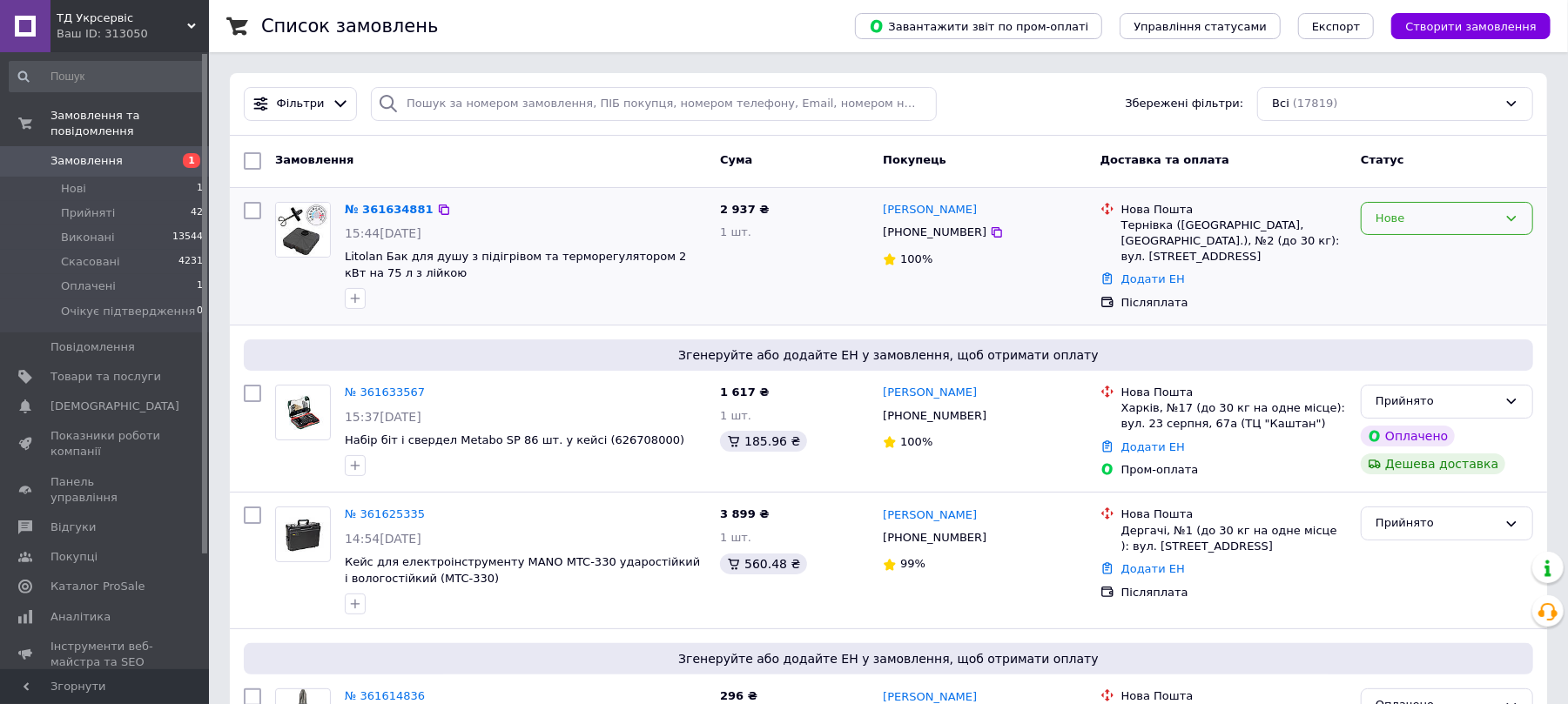
click at [1425, 210] on div "Нове" at bounding box center [1436, 219] width 122 height 18
click at [1401, 261] on li "Прийнято" at bounding box center [1447, 254] width 171 height 33
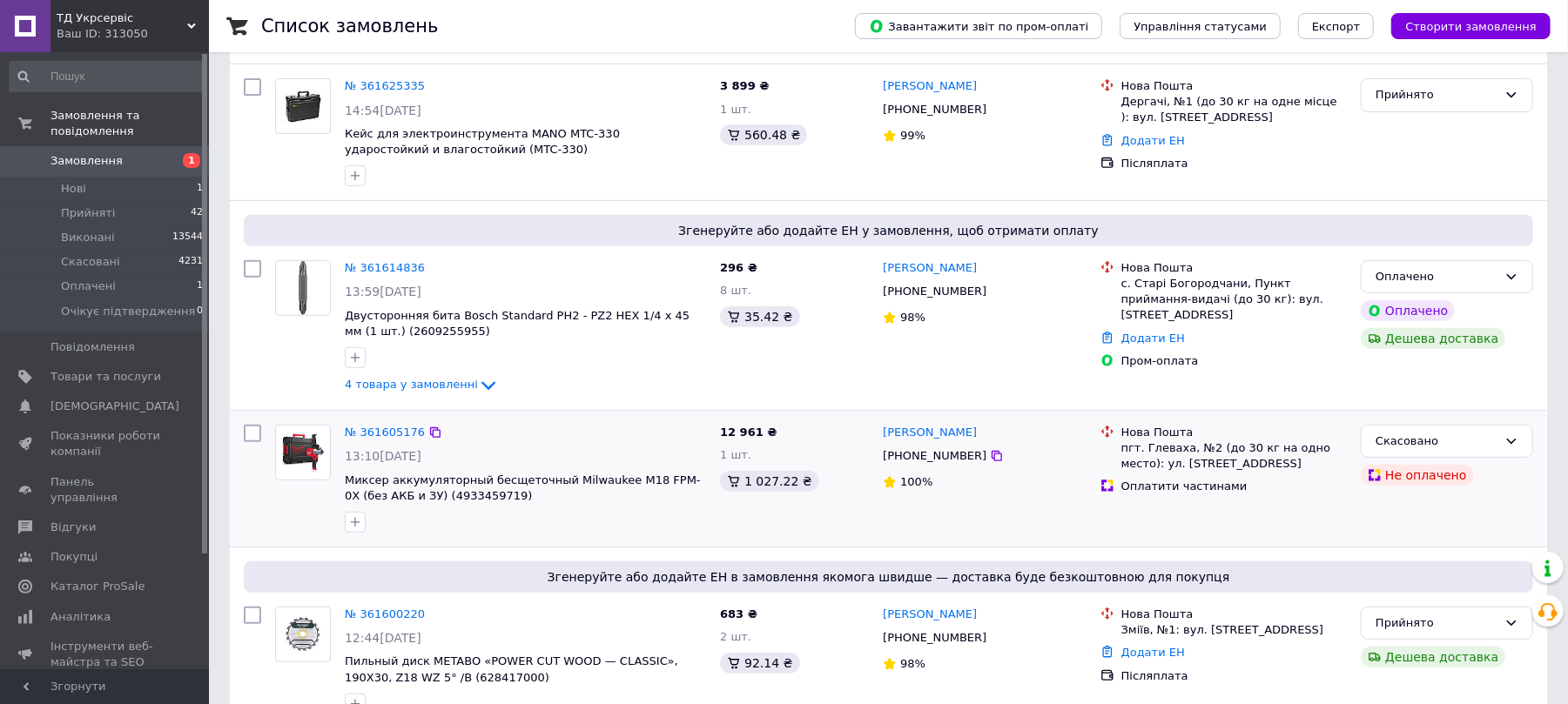
scroll to position [464, 0]
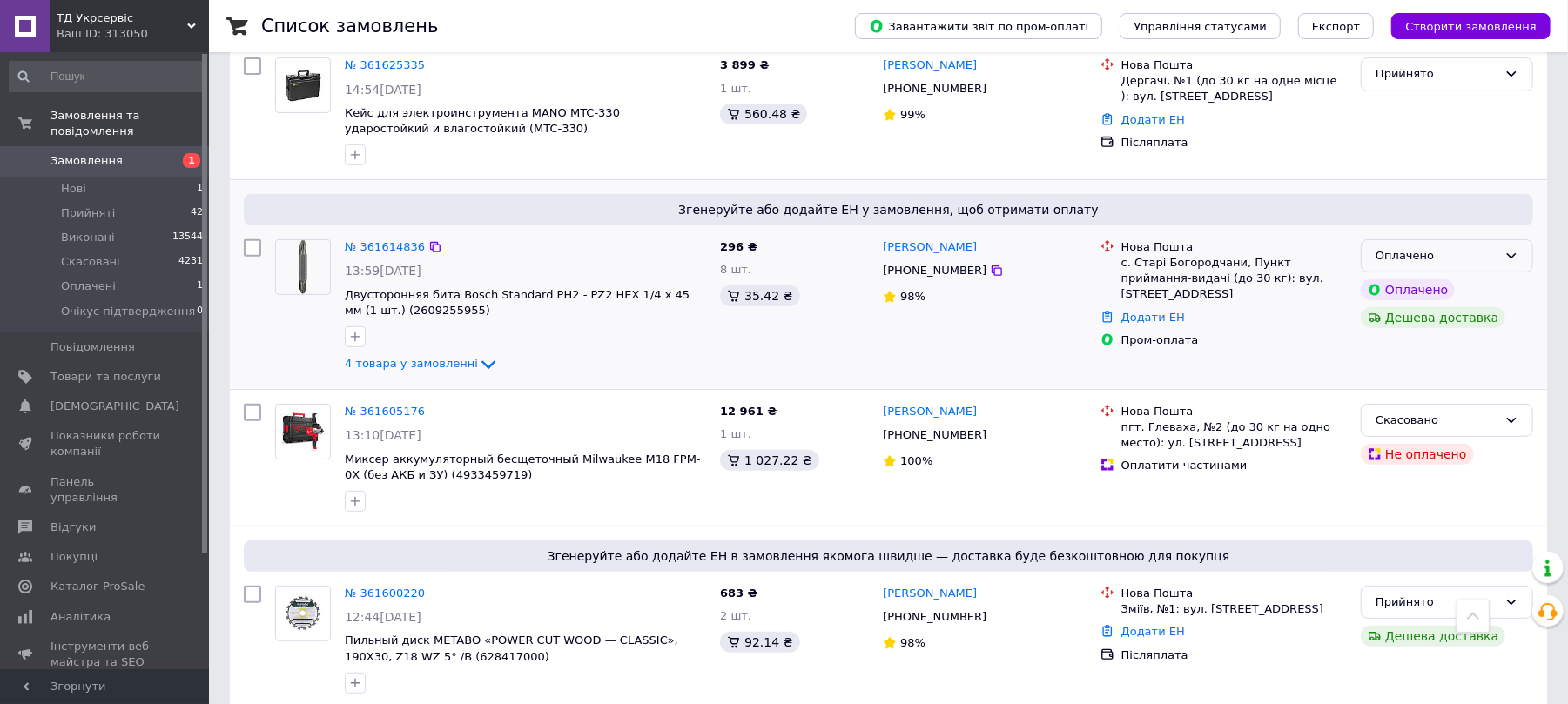
click at [1486, 247] on div "Оплачено" at bounding box center [1436, 256] width 122 height 18
click at [1437, 276] on li "Прийнято" at bounding box center [1447, 292] width 171 height 33
click at [1511, 304] on div "Дешева доставка" at bounding box center [1446, 317] width 179 height 28
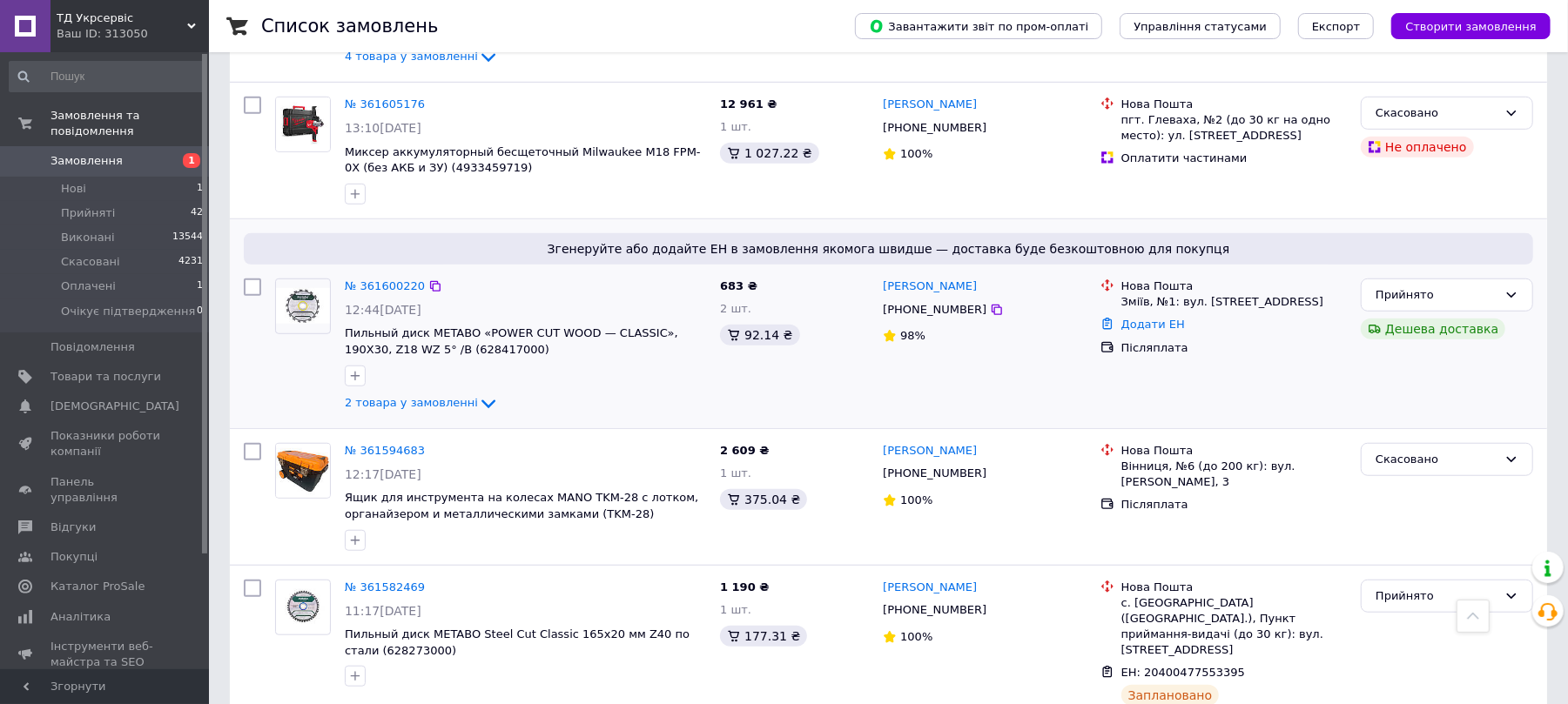
scroll to position [812, 0]
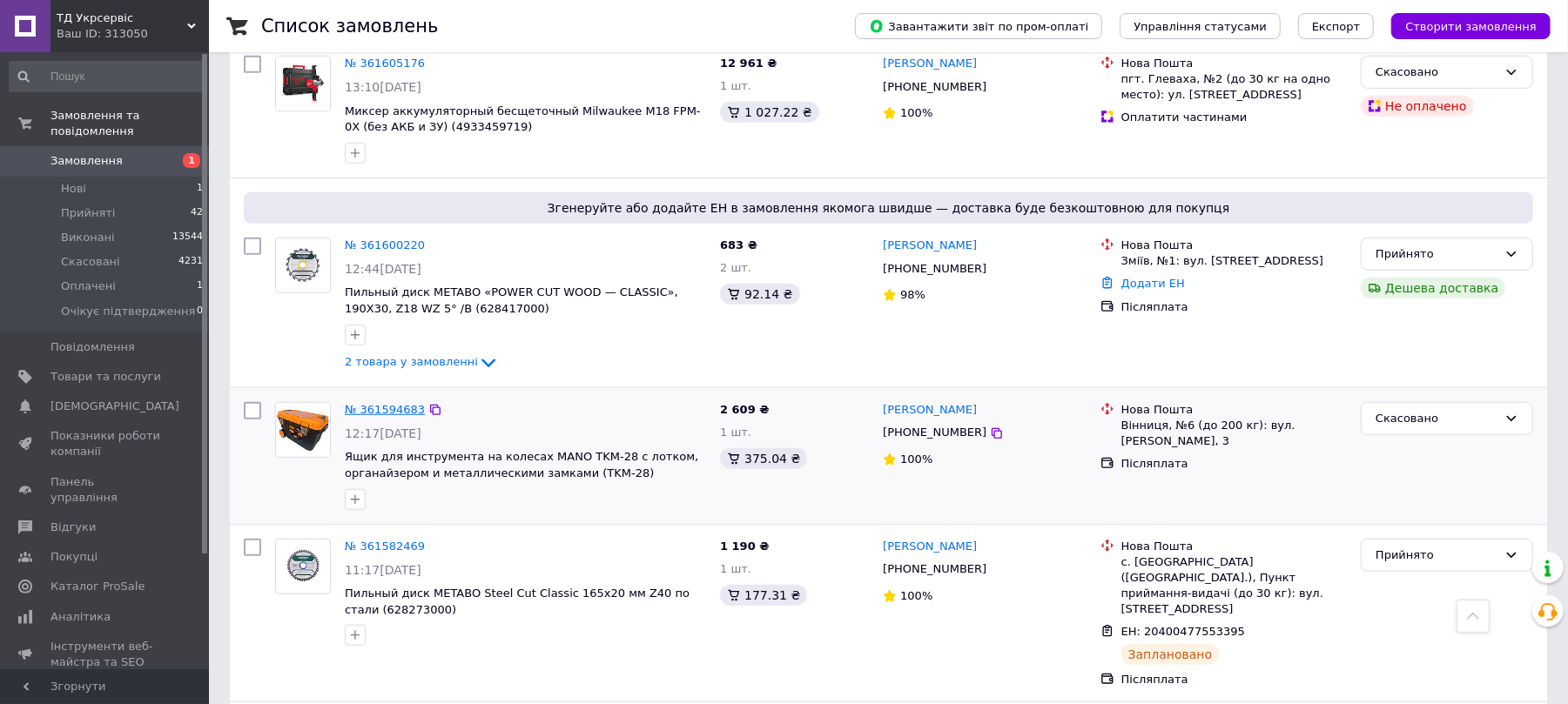
click at [376, 403] on link "№ 361594683" at bounding box center [385, 409] width 80 height 13
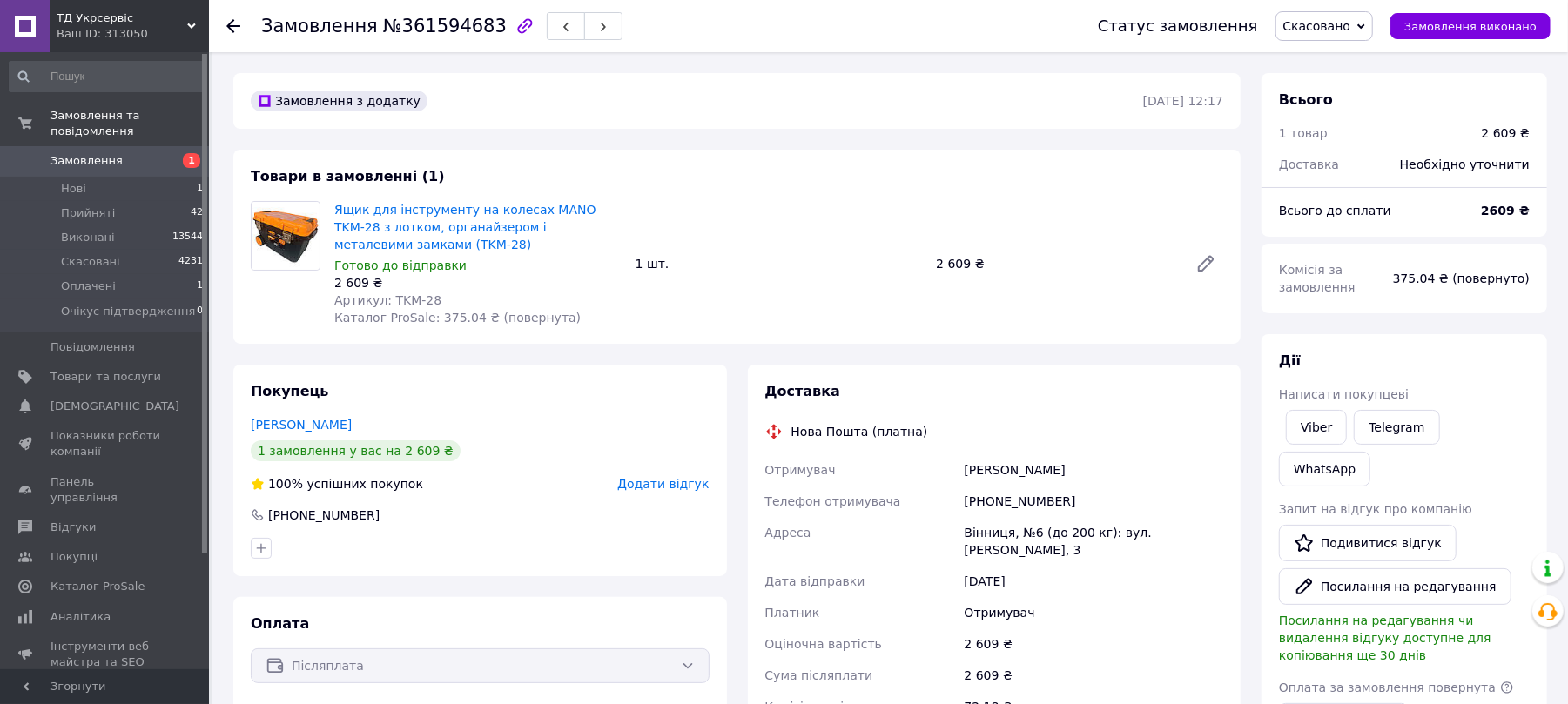
click at [227, 19] on icon at bounding box center [233, 26] width 14 height 14
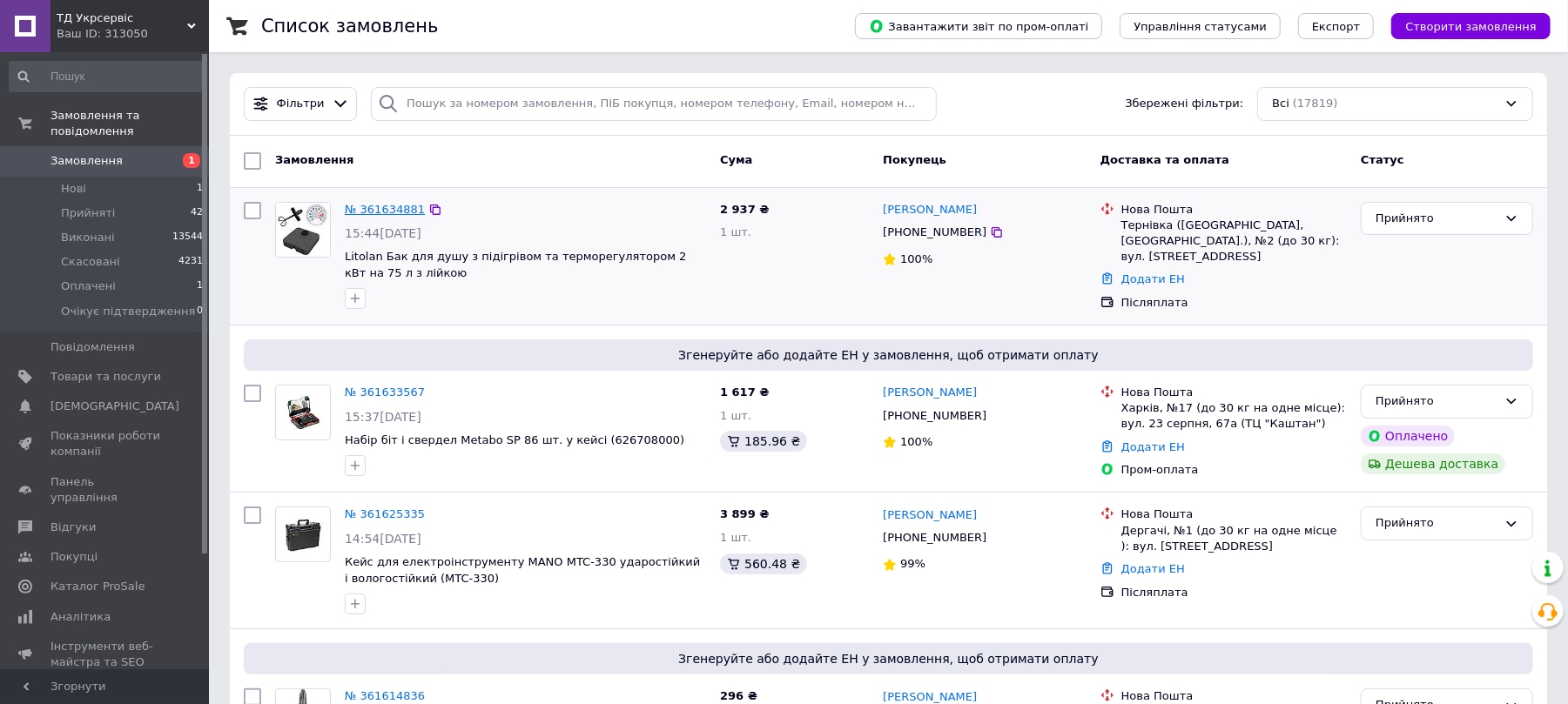
click at [366, 204] on link "№ 361634881" at bounding box center [385, 209] width 80 height 13
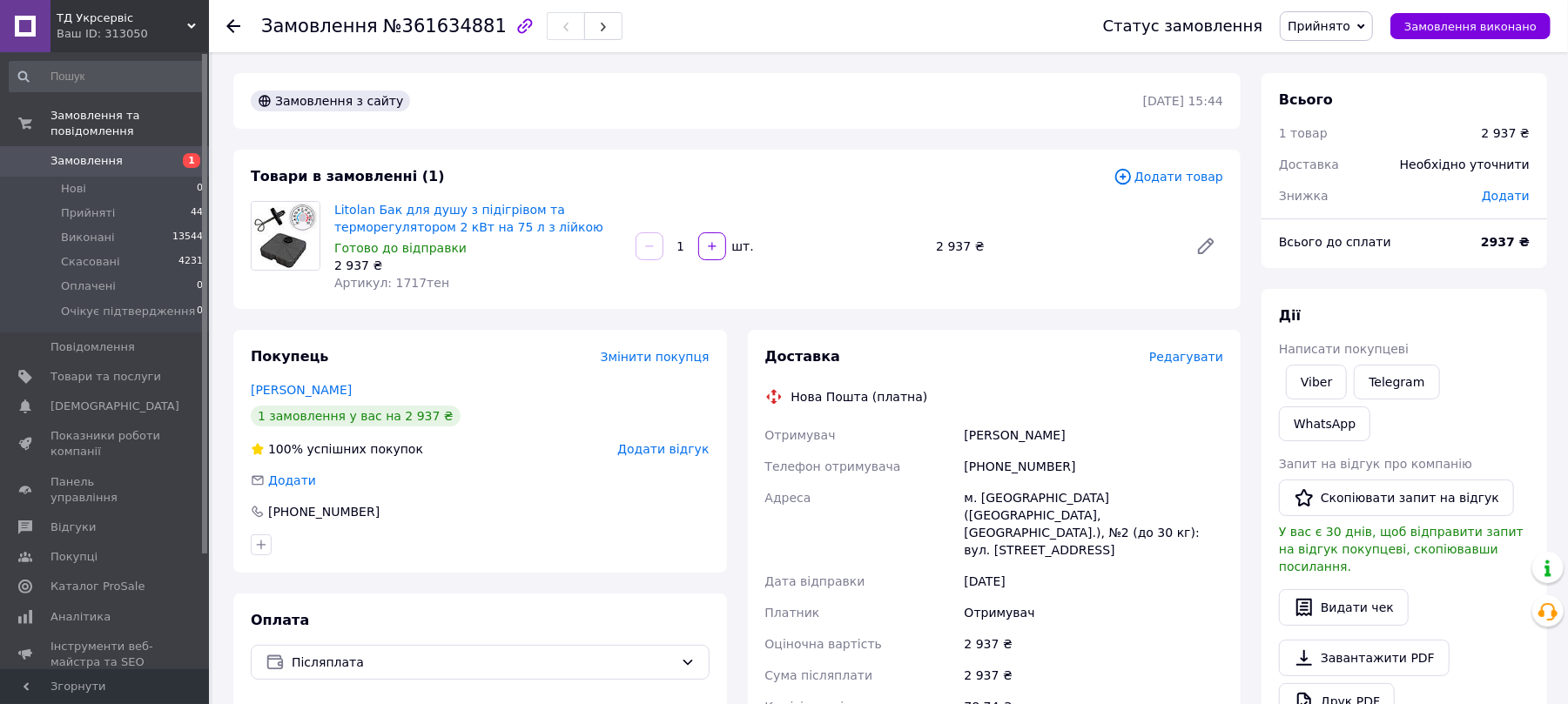
click at [1057, 538] on div "м. [GEOGRAPHIC_DATA] ([GEOGRAPHIC_DATA], [GEOGRAPHIC_DATA].), №2 (до 30 кг): ву…" at bounding box center [1094, 524] width 266 height 84
drag, startPoint x: 1112, startPoint y: 513, endPoint x: 924, endPoint y: 499, distance: 188.5
click at [924, 499] on div "Отримувач [PERSON_NAME] Телефон отримувача [PHONE_NUMBER] Адреса [PERSON_NAME].…" at bounding box center [994, 586] width 466 height 334
click at [1509, 195] on span "Додати" at bounding box center [1506, 196] width 47 height 14
click at [1379, 265] on input "text" at bounding box center [1387, 265] width 103 height 35
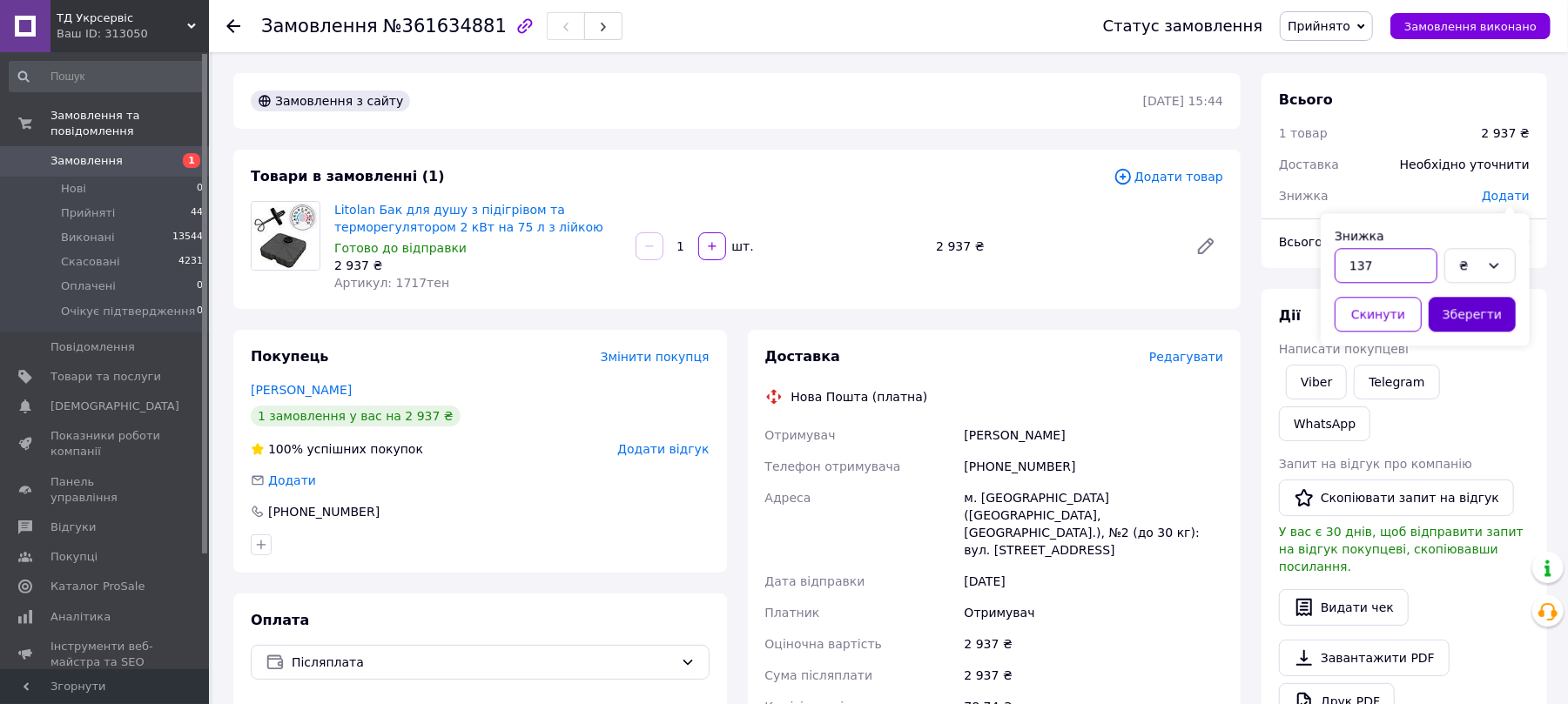
type input "137"
click at [1485, 318] on button "Зберегти" at bounding box center [1473, 313] width 87 height 35
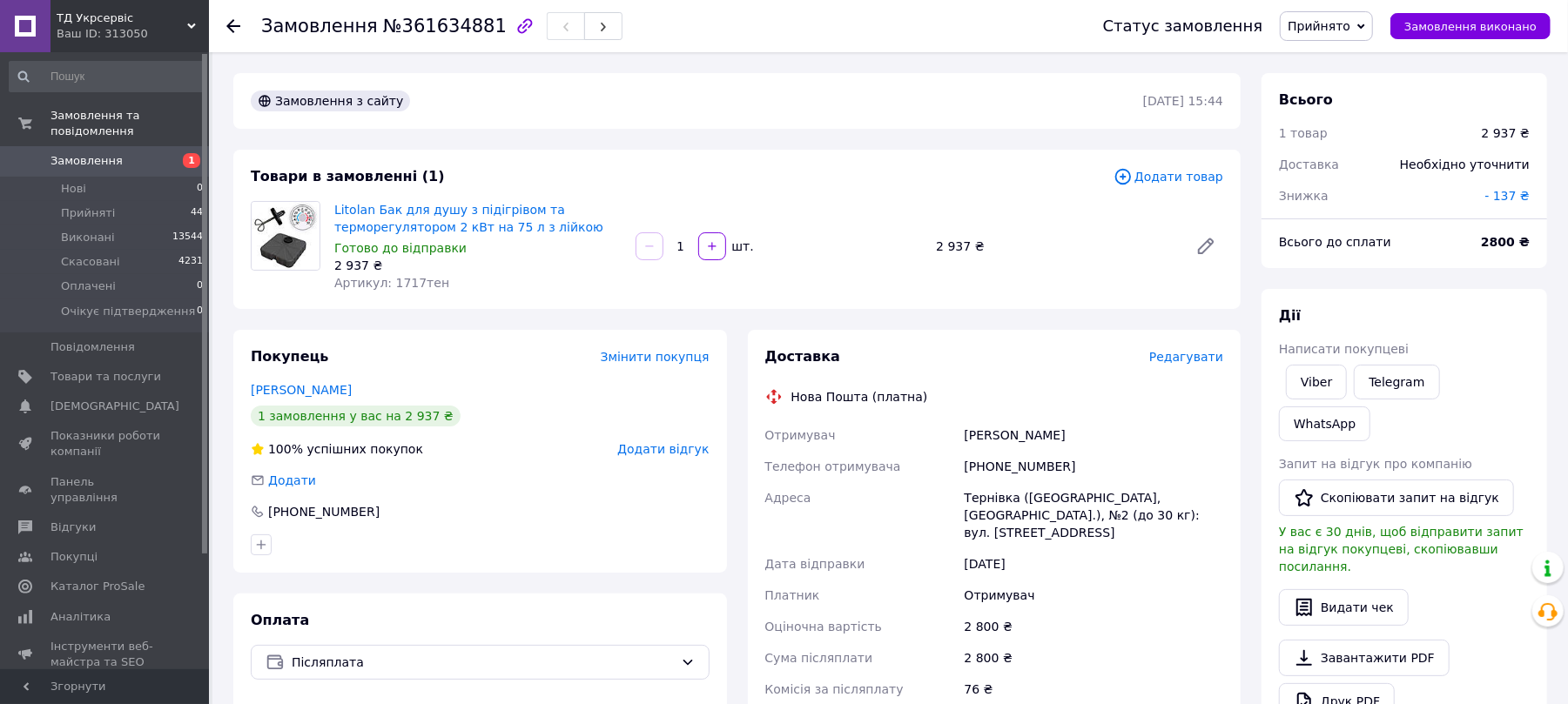
click at [80, 153] on span "Замовлення" at bounding box center [86, 161] width 72 height 16
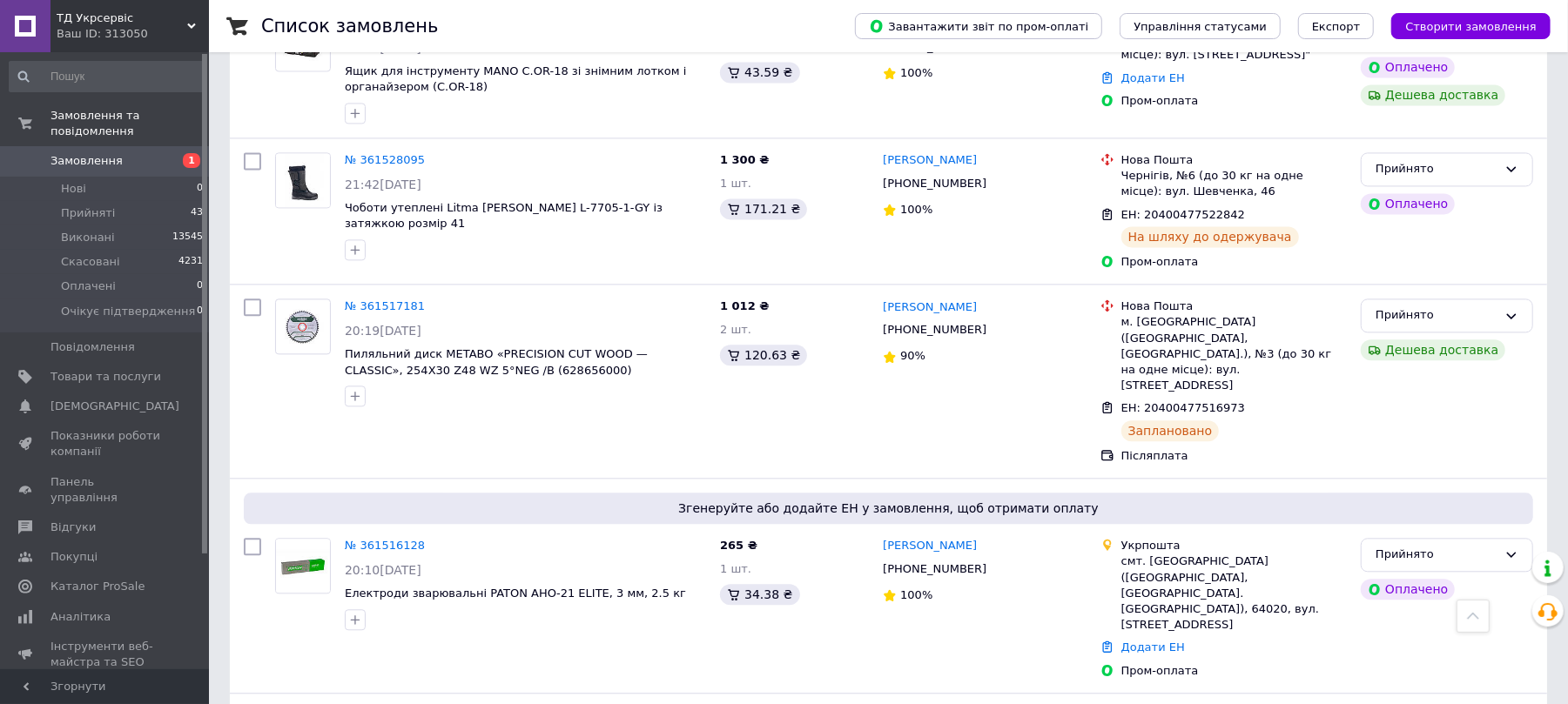
scroll to position [2731, 0]
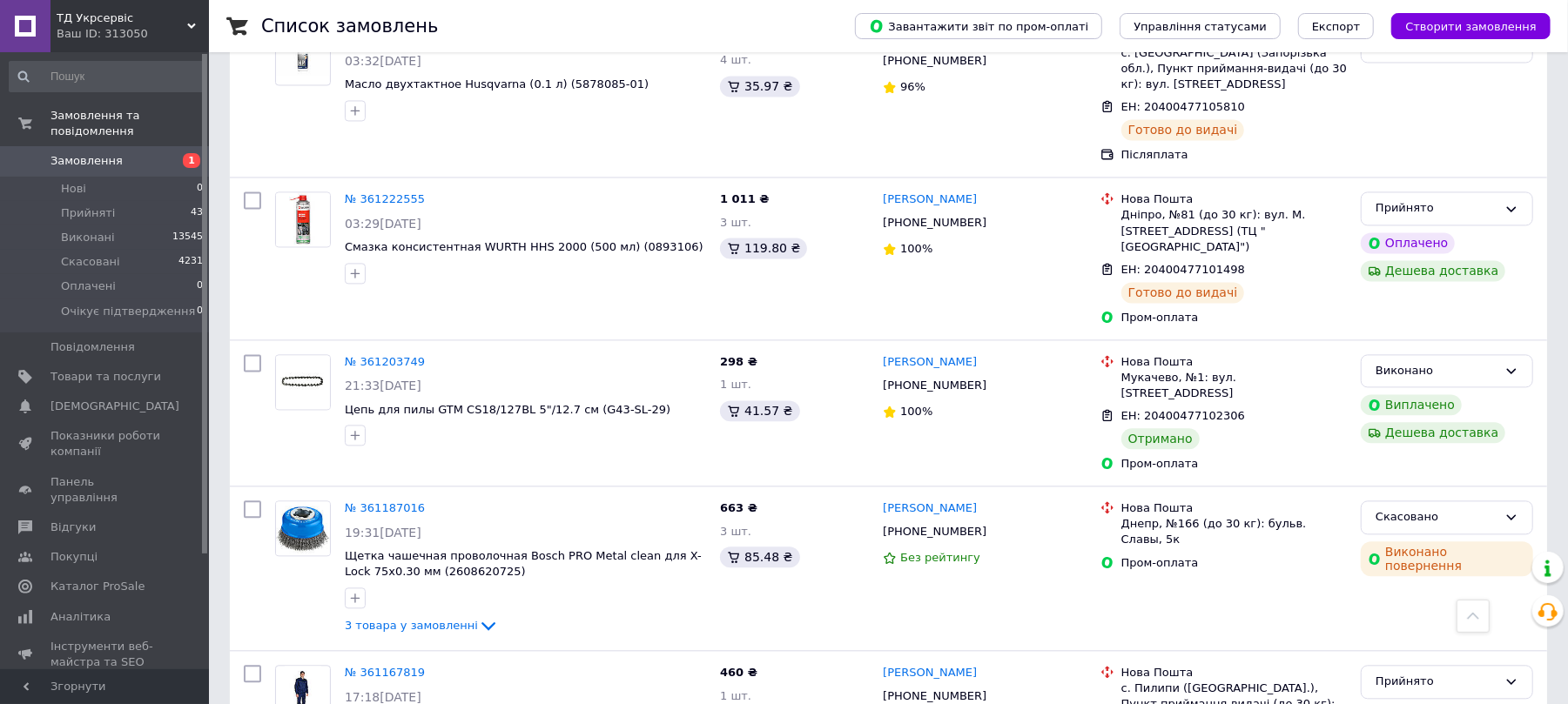
scroll to position [2546, 0]
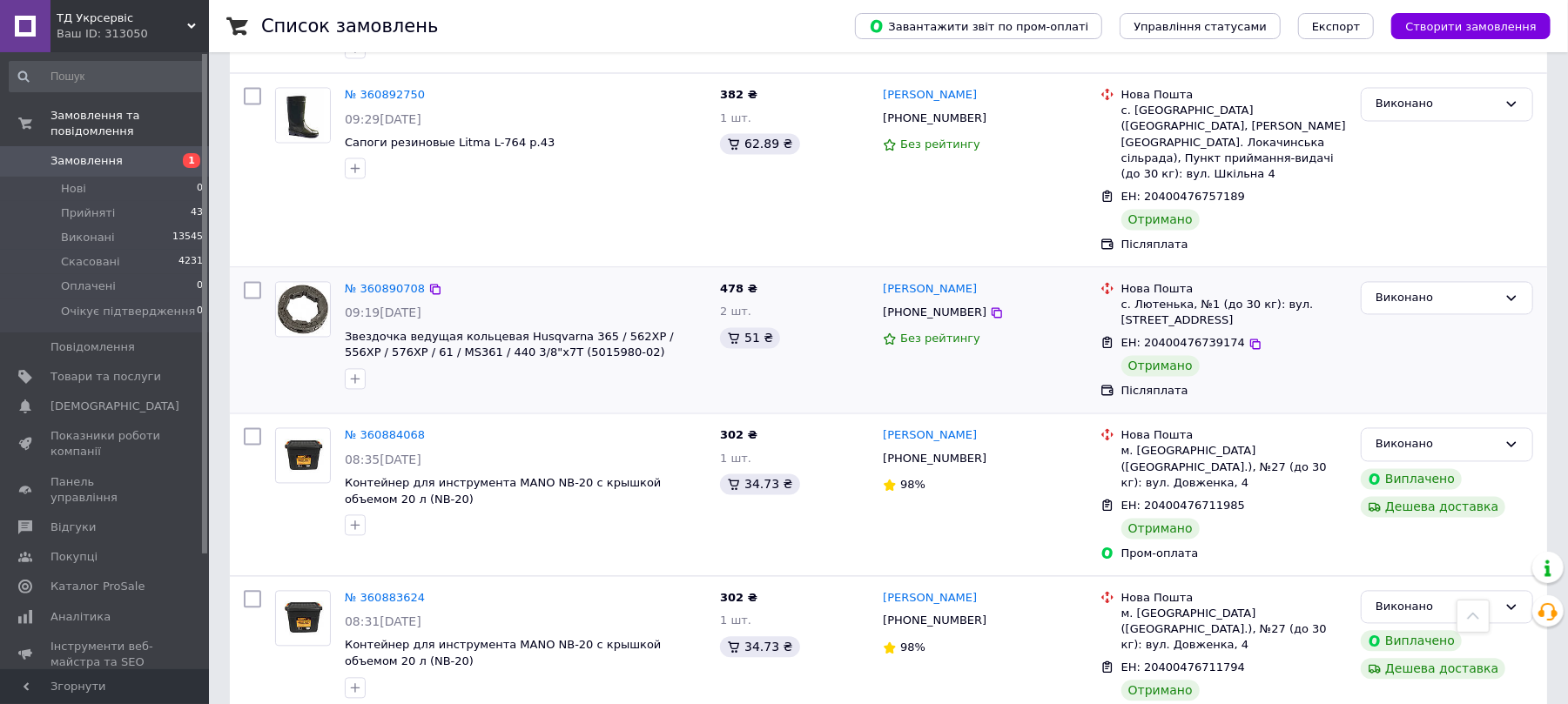
scroll to position [2494, 0]
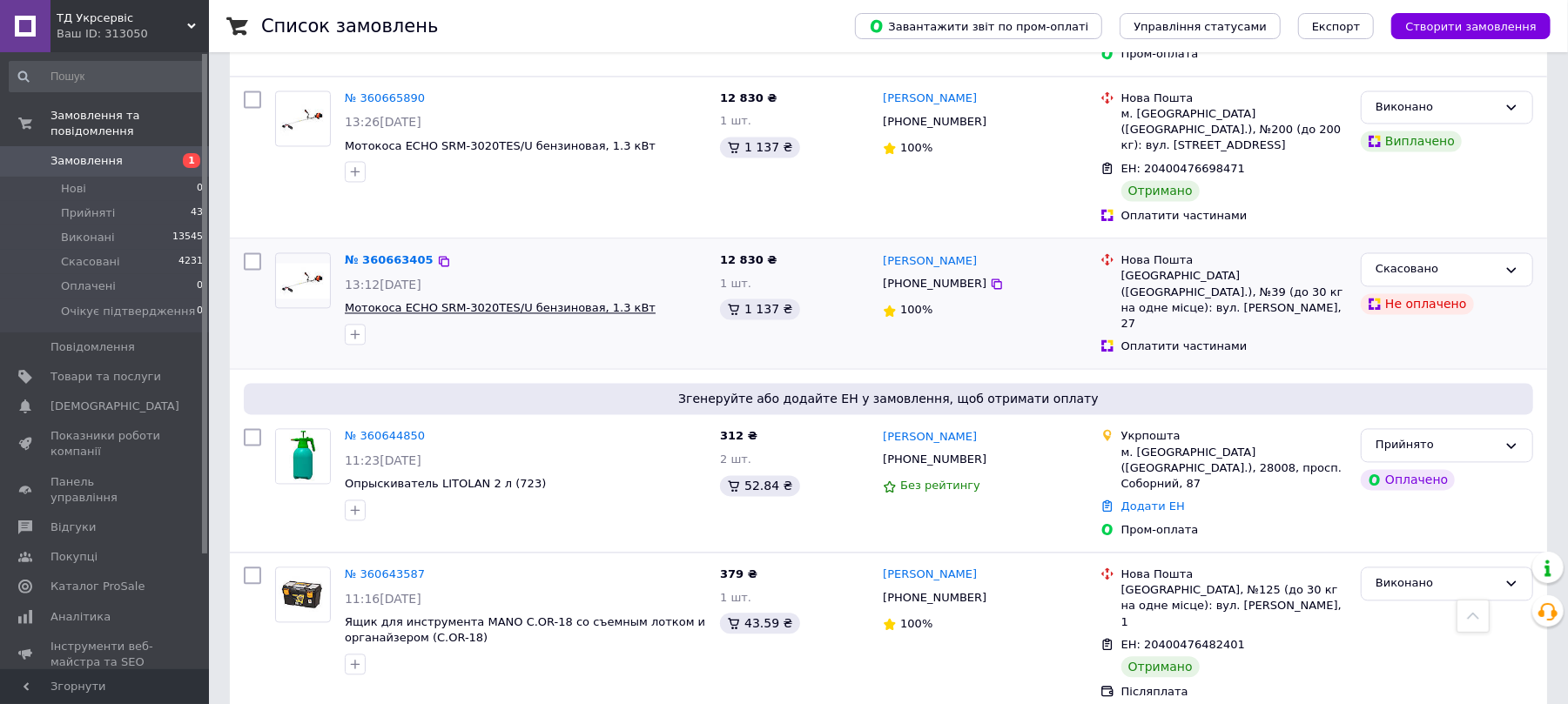
scroll to position [2427, 0]
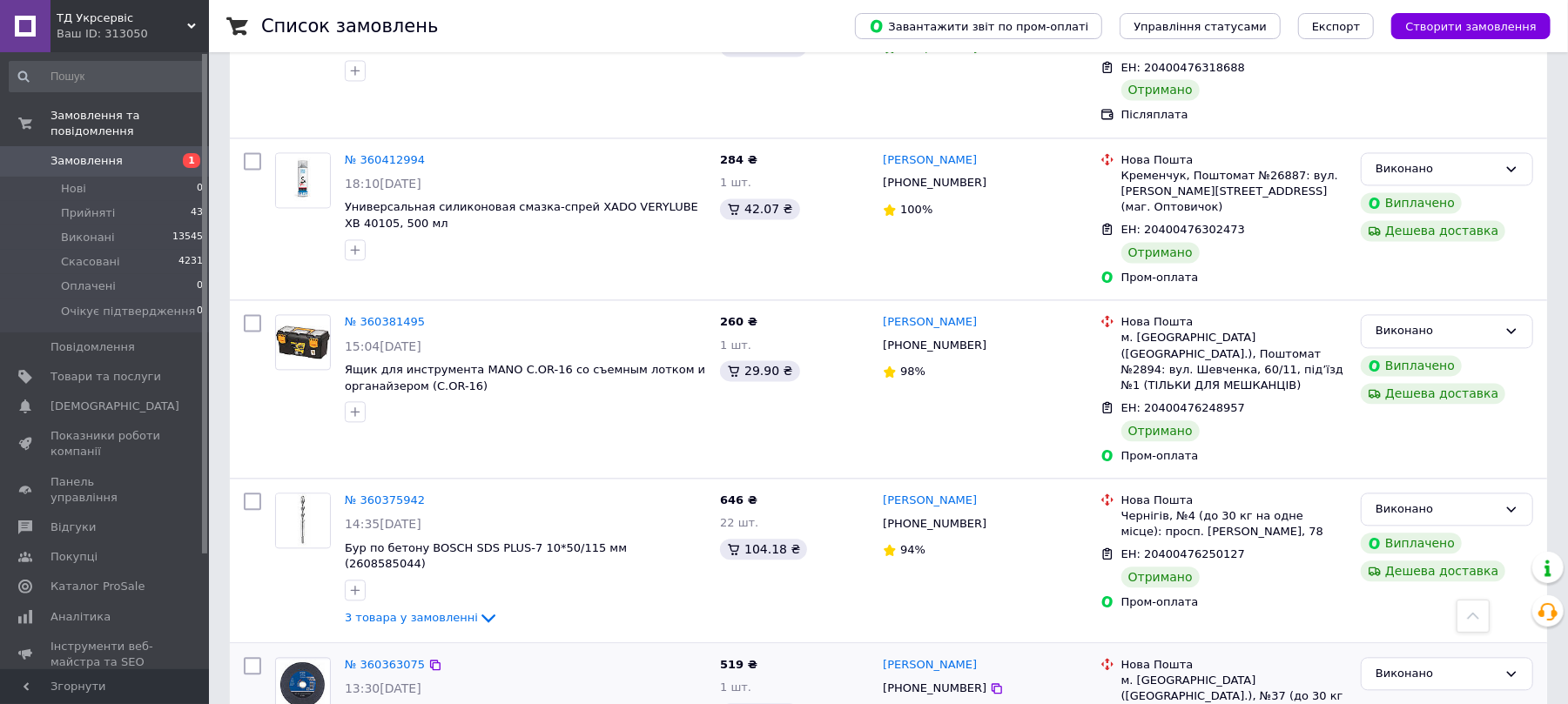
scroll to position [2615, 0]
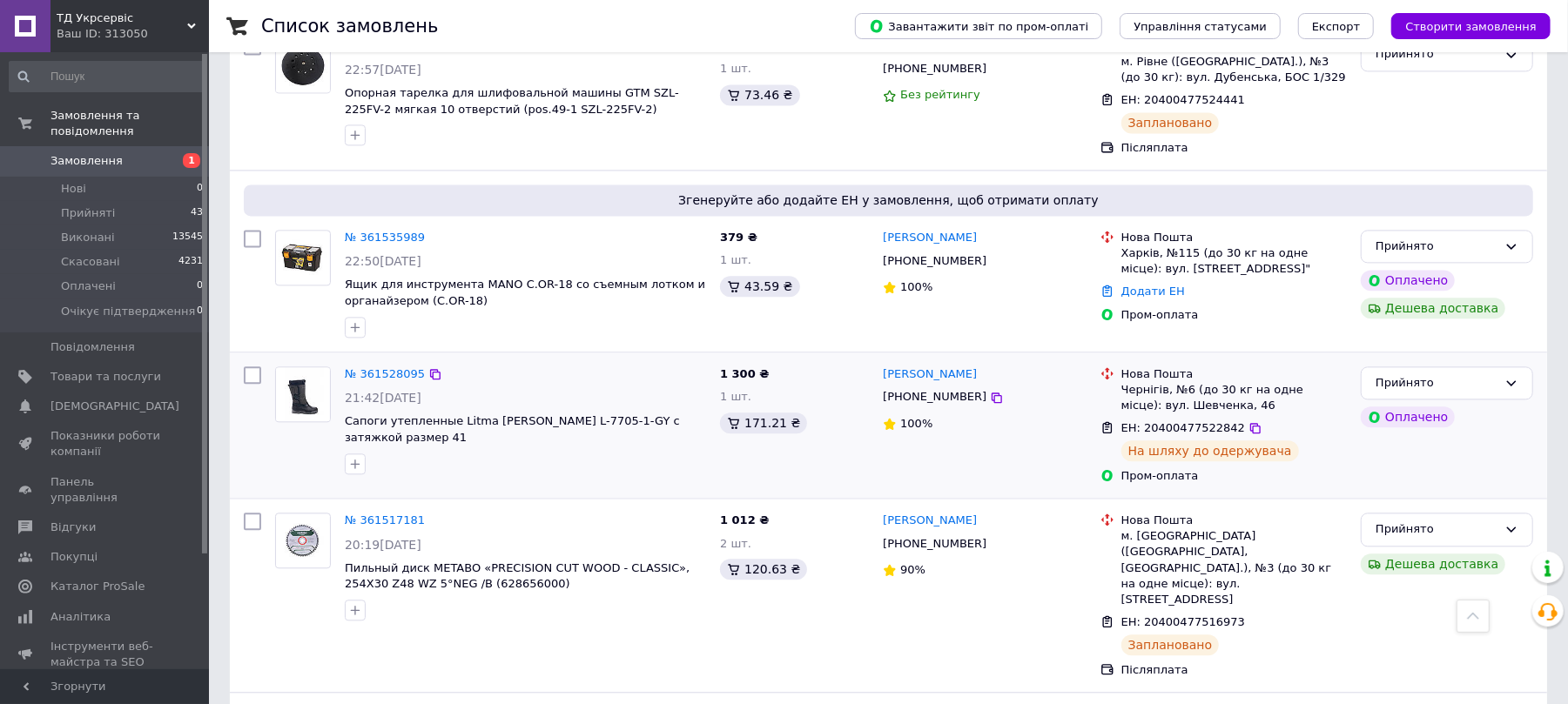
scroll to position [2778, 0]
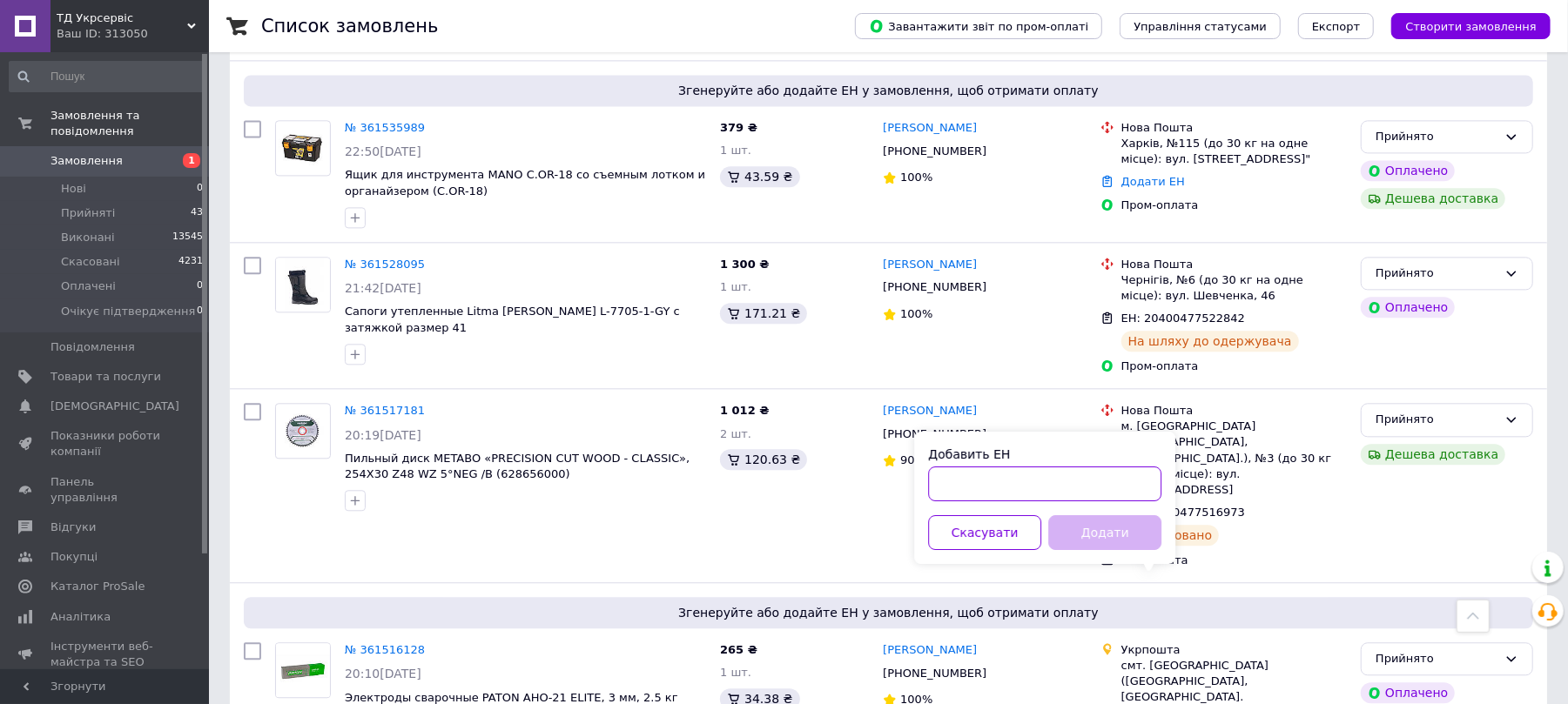
click at [994, 483] on input "Добавить ЕН" at bounding box center [1045, 484] width 233 height 35
paste input "0505368950461"
type input "0505368950461"
click at [1112, 536] on button "Додати" at bounding box center [1105, 532] width 113 height 35
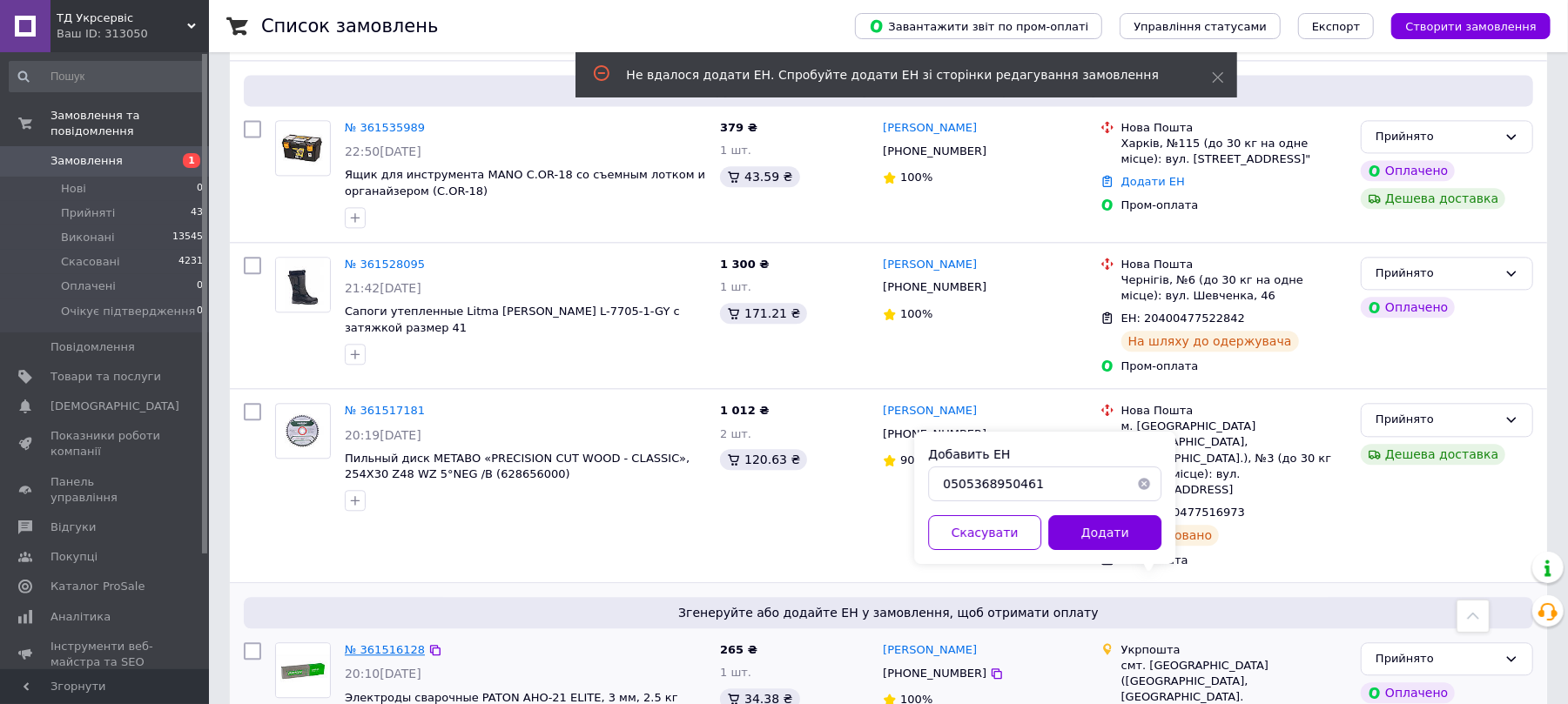
click at [388, 644] on link "№ 361516128" at bounding box center [385, 650] width 80 height 13
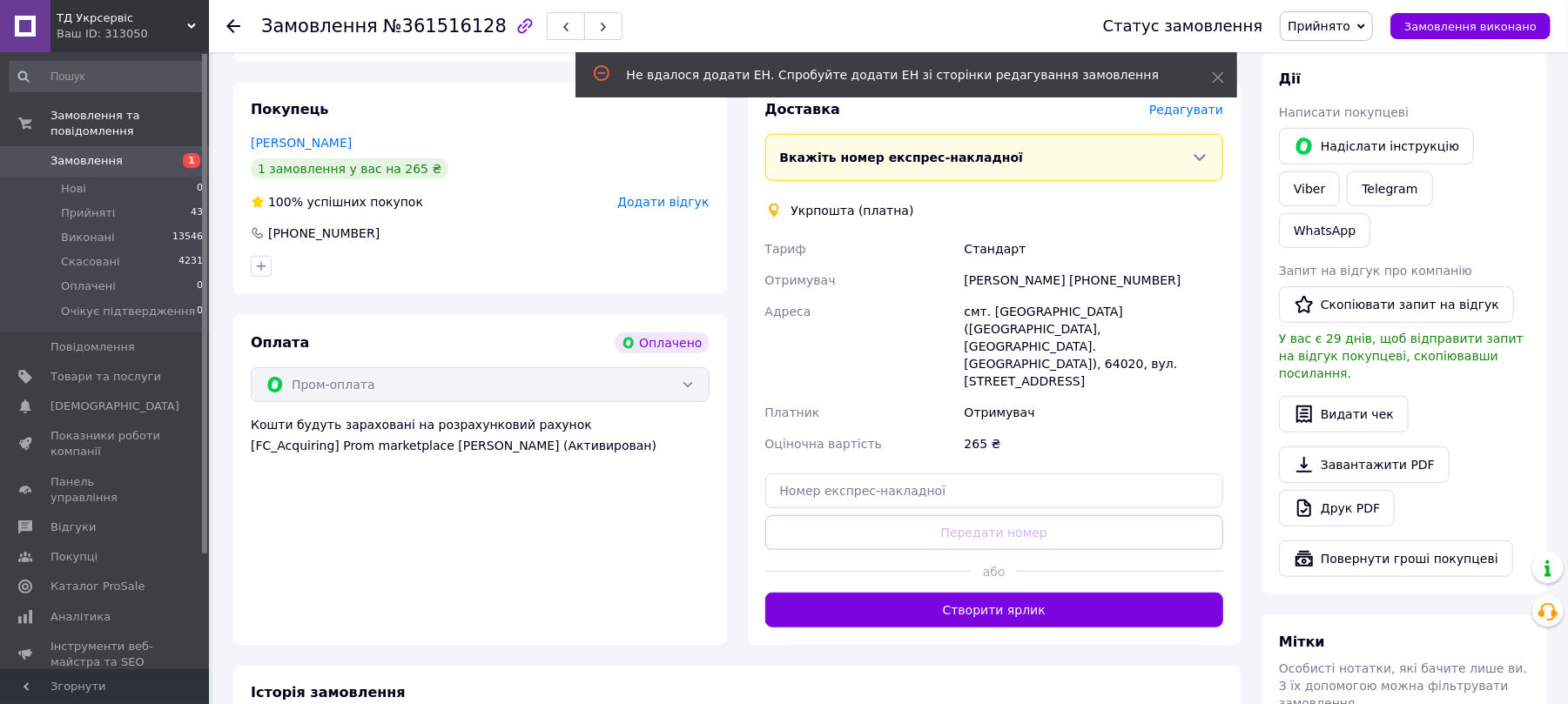
scroll to position [760, 0]
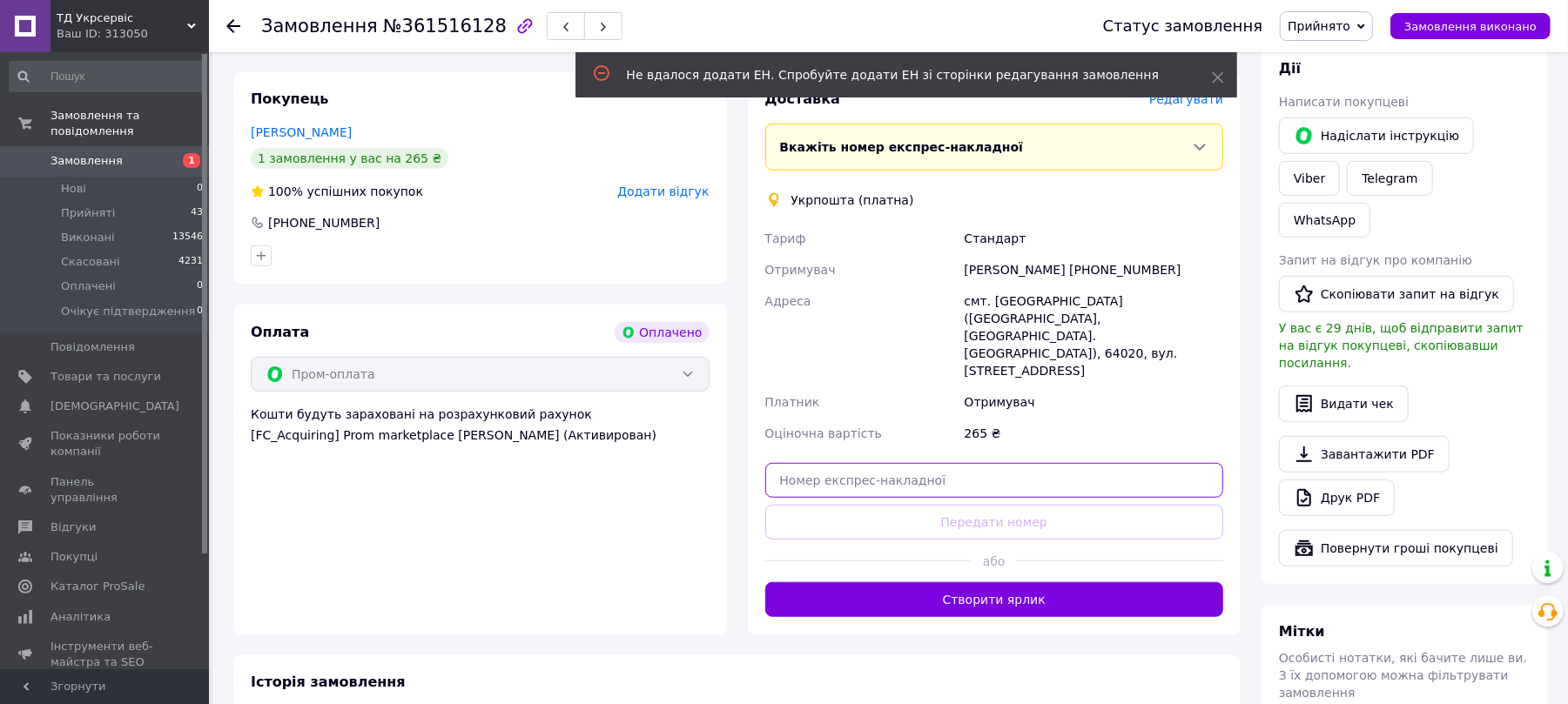
click at [975, 463] on input "text" at bounding box center [995, 480] width 459 height 35
paste input "0505368950461"
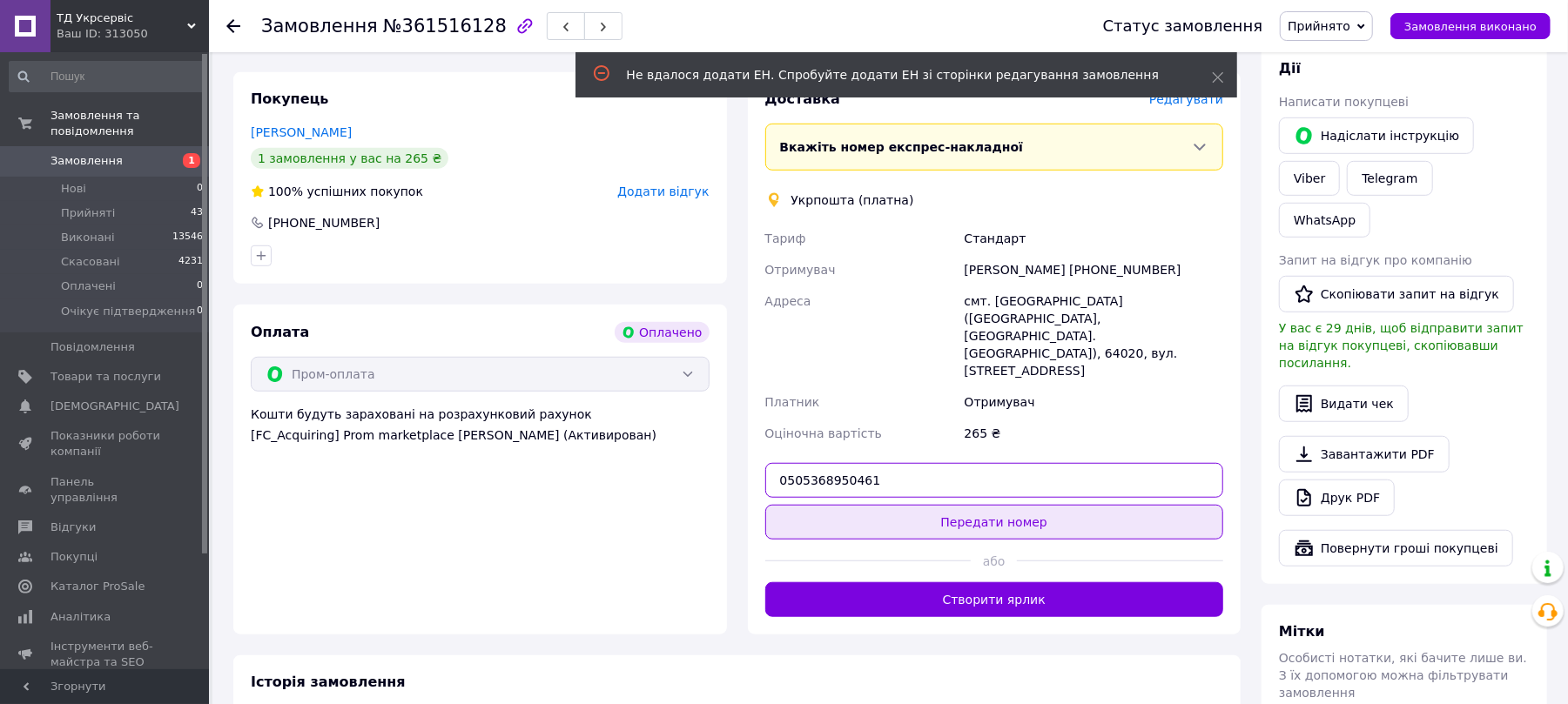
type input "0505368950461"
click at [1023, 505] on button "Передати номер" at bounding box center [995, 522] width 459 height 35
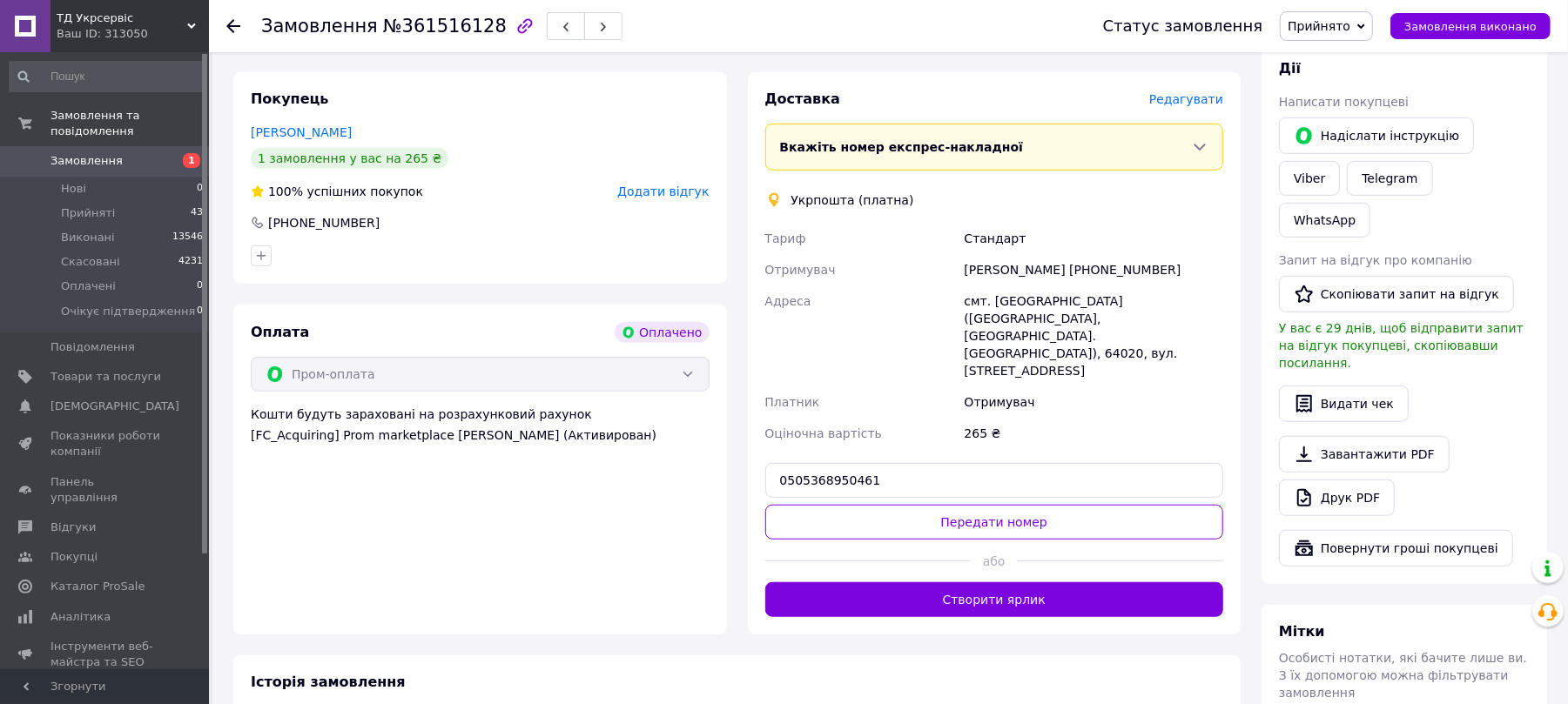
click at [235, 23] on icon at bounding box center [233, 26] width 14 height 14
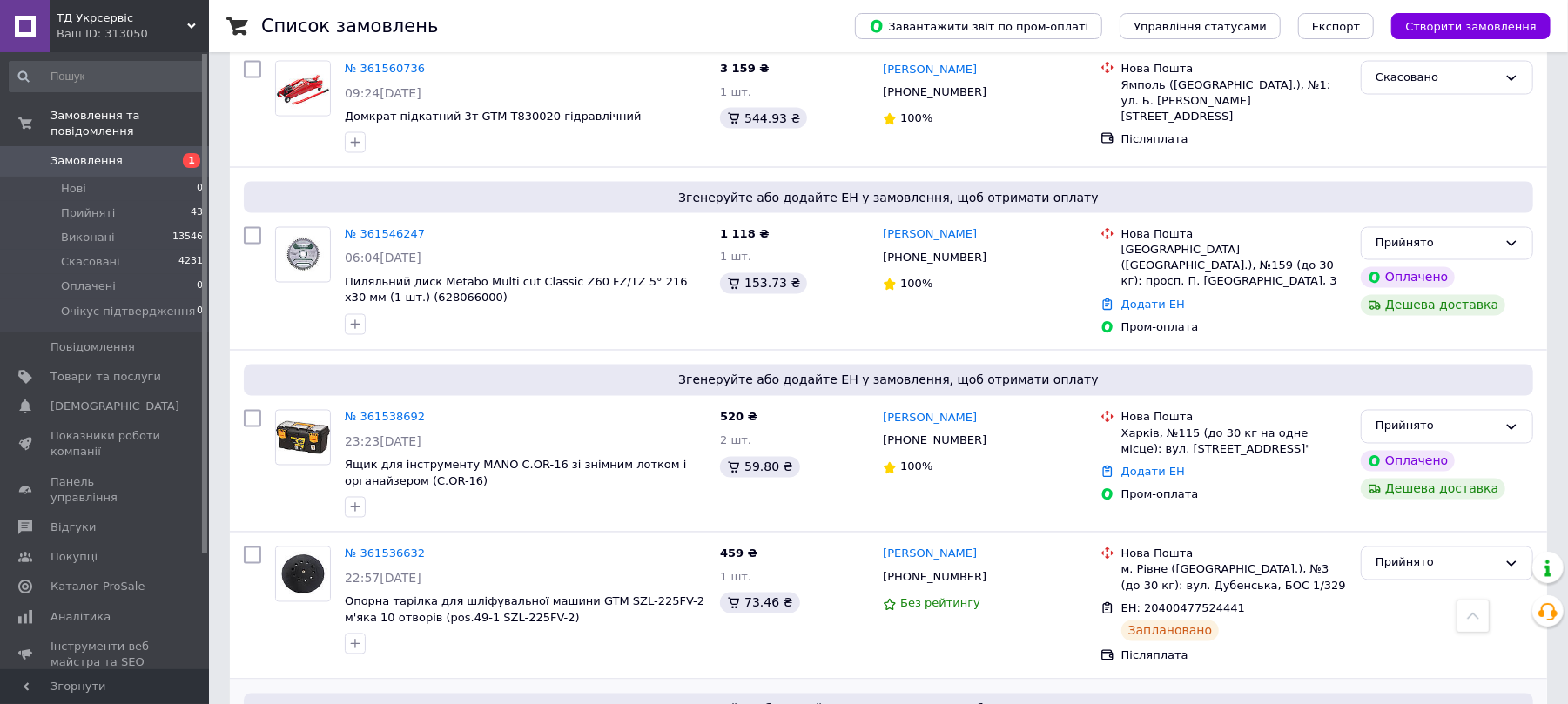
scroll to position [2321, 0]
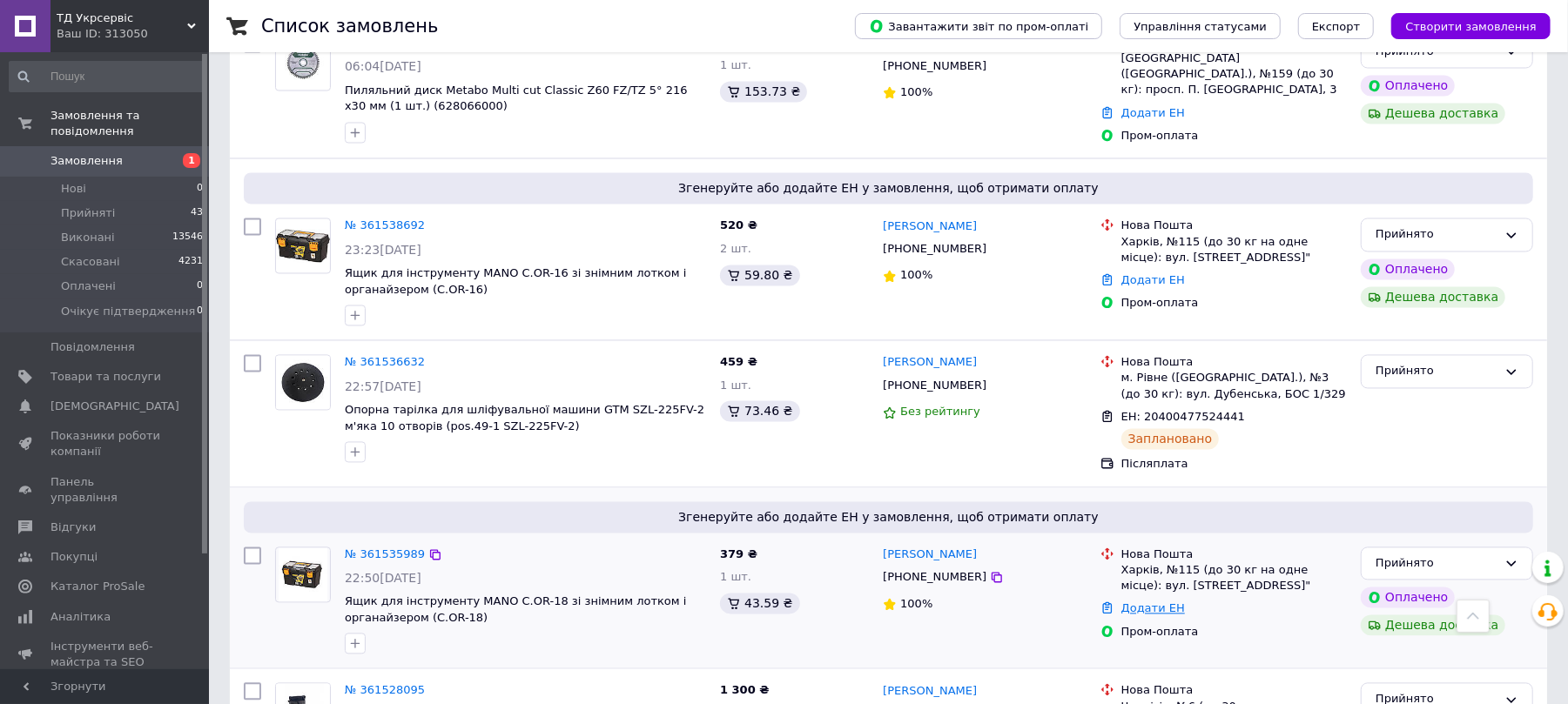
click at [1150, 602] on link "Додати ЕН" at bounding box center [1153, 608] width 63 height 13
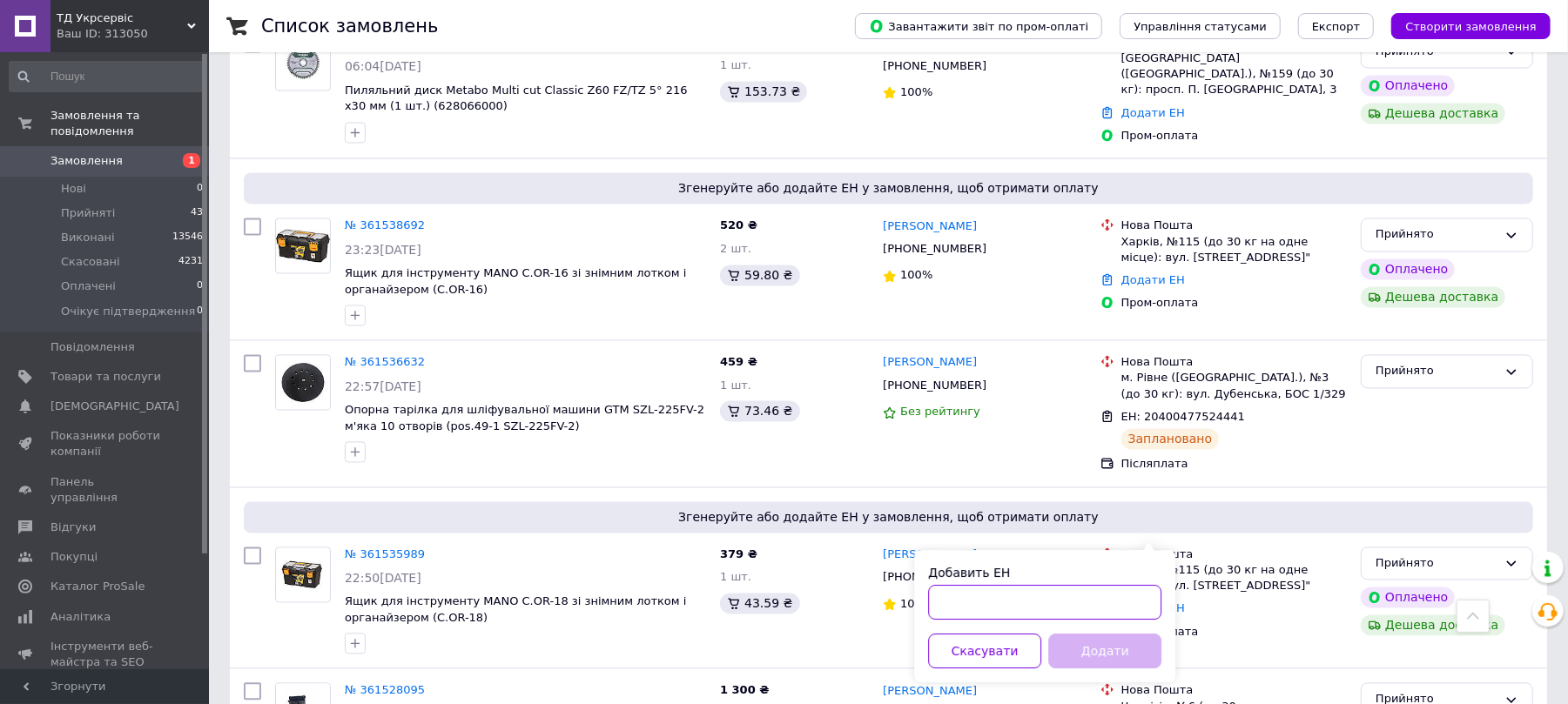
click at [989, 588] on input "Добавить ЕН" at bounding box center [1045, 602] width 233 height 35
paste input "20400477562813"
type input "20400477562813"
click at [1102, 649] on button "Додати" at bounding box center [1105, 652] width 113 height 35
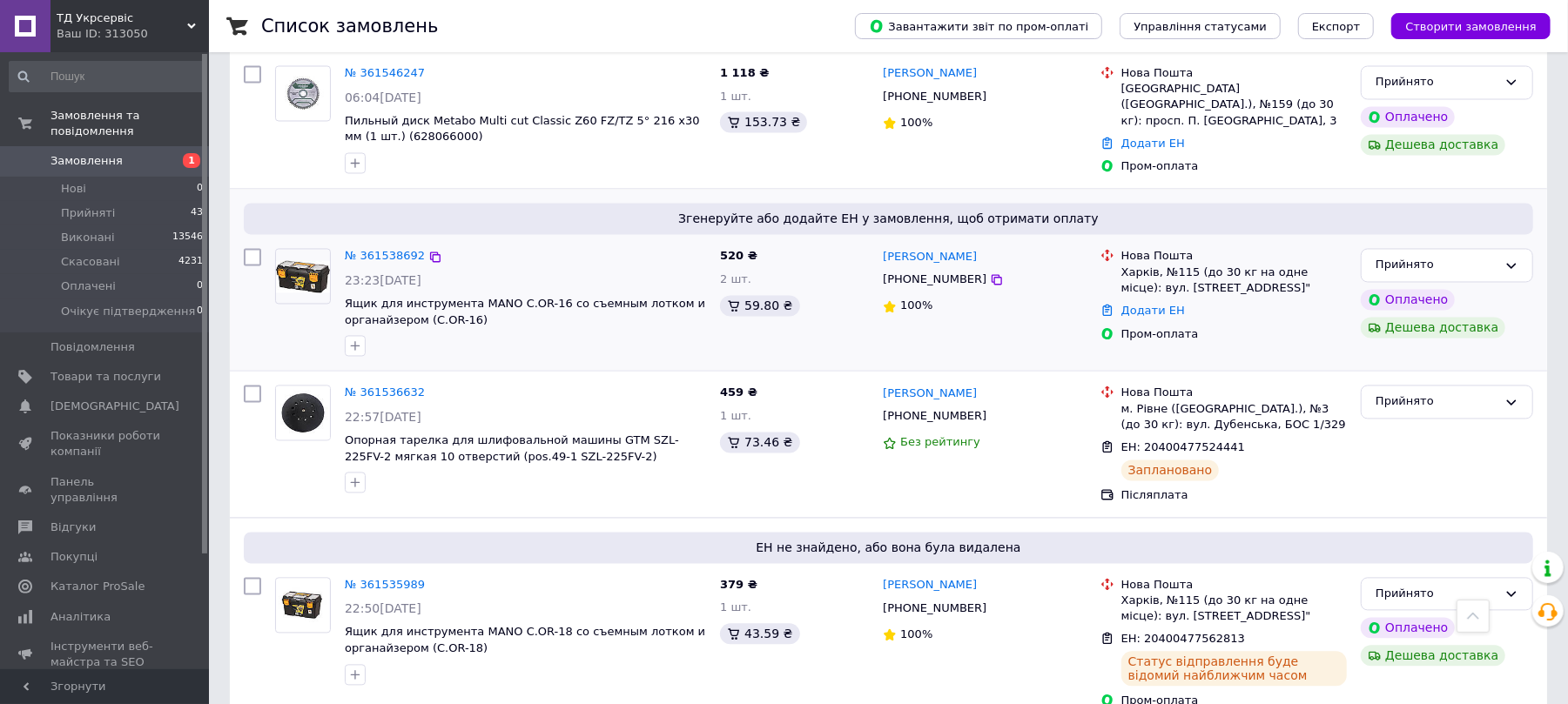
click at [1140, 301] on div "Додати ЕН" at bounding box center [1234, 312] width 232 height 24
click at [1147, 305] on link "Додати ЕН" at bounding box center [1153, 310] width 63 height 13
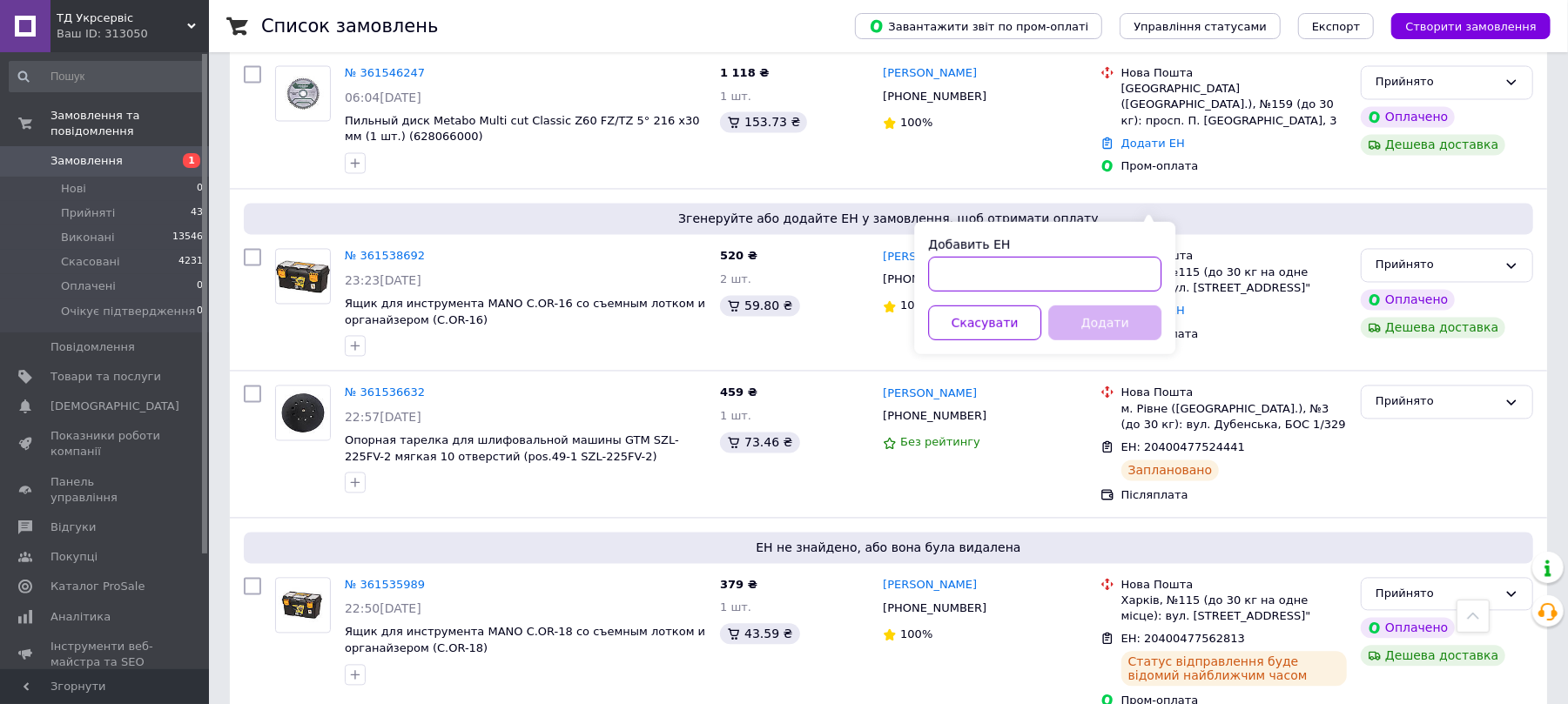
click at [957, 273] on input "Добавить ЕН" at bounding box center [1045, 274] width 233 height 35
paste input "20400477563577"
type input "20400477563577"
click at [1106, 331] on button "Додати" at bounding box center [1105, 322] width 113 height 35
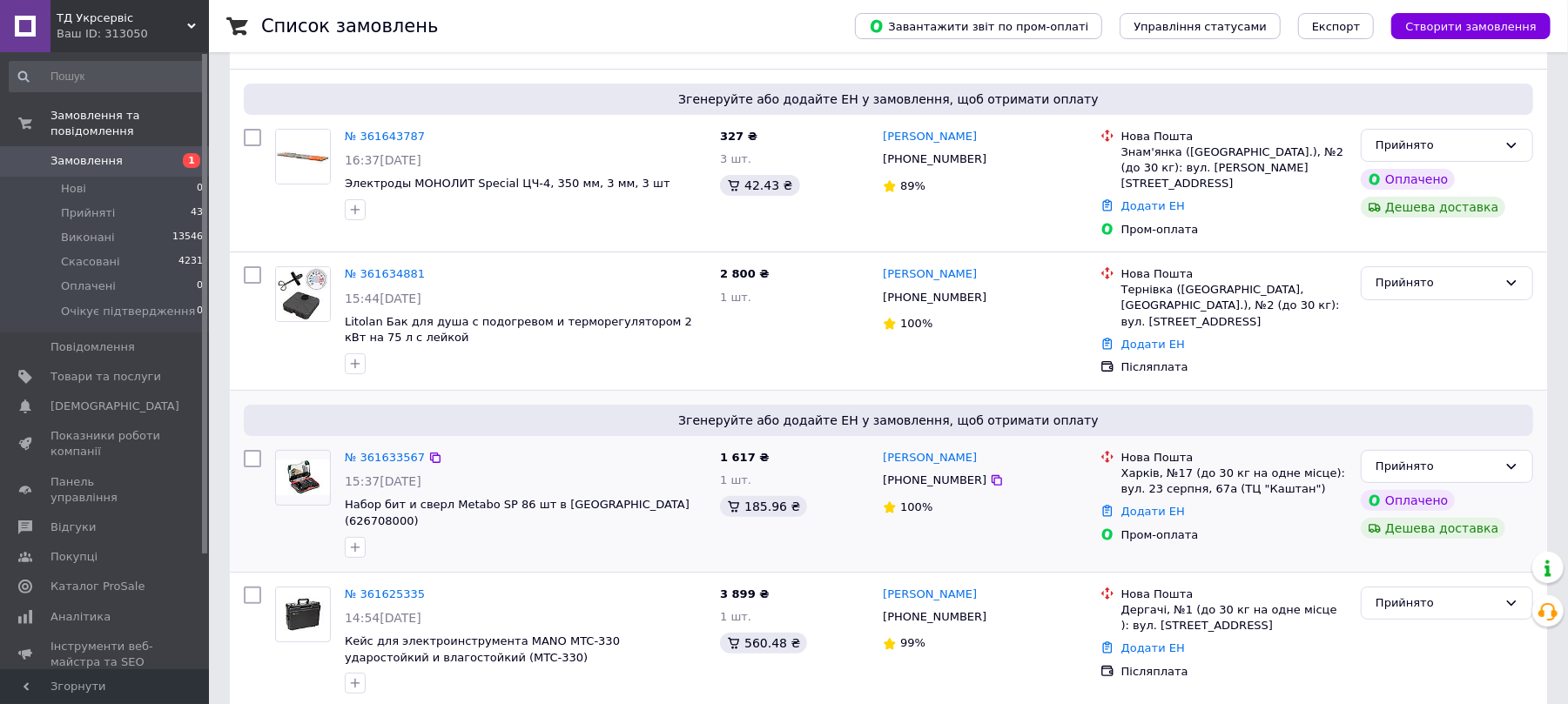
scroll to position [0, 0]
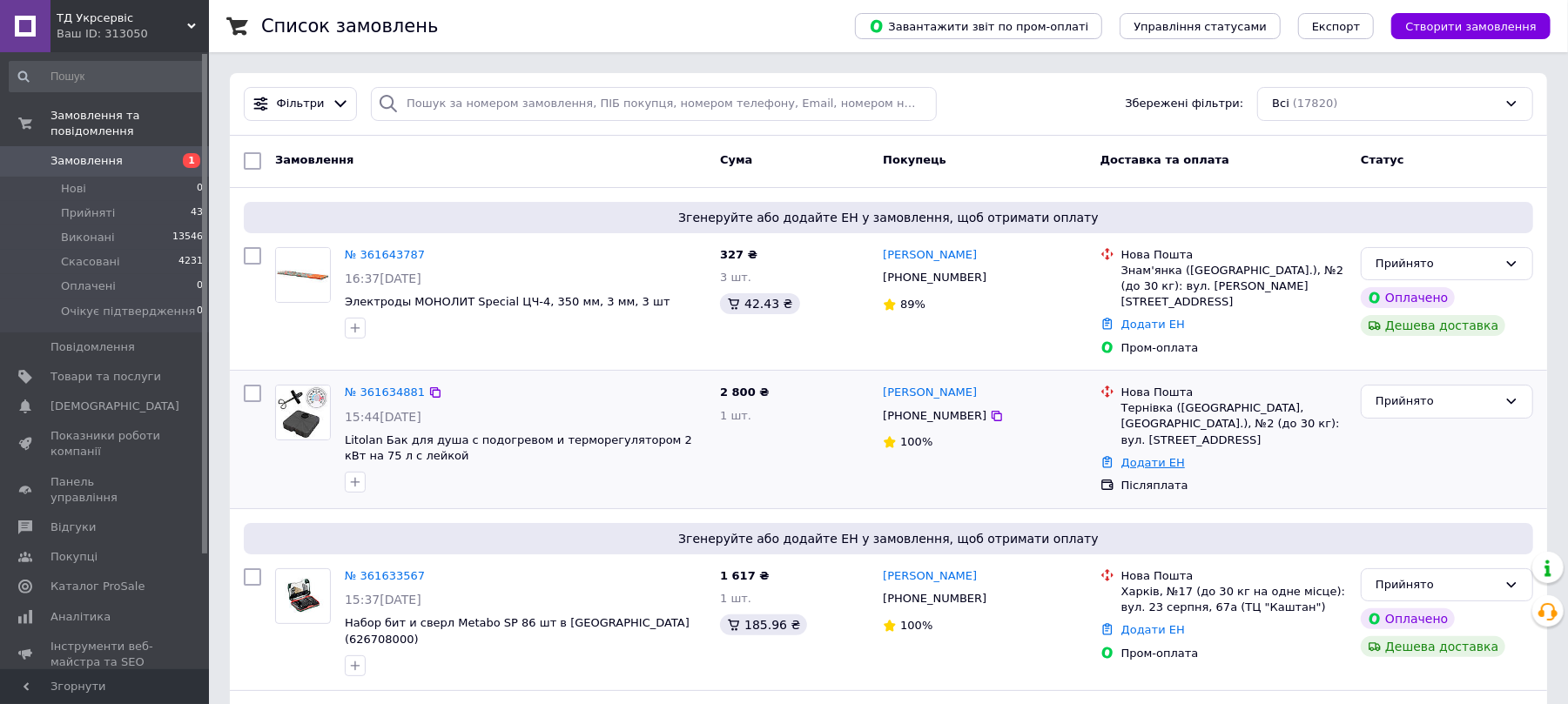
click at [1139, 456] on link "Додати ЕН" at bounding box center [1153, 462] width 63 height 13
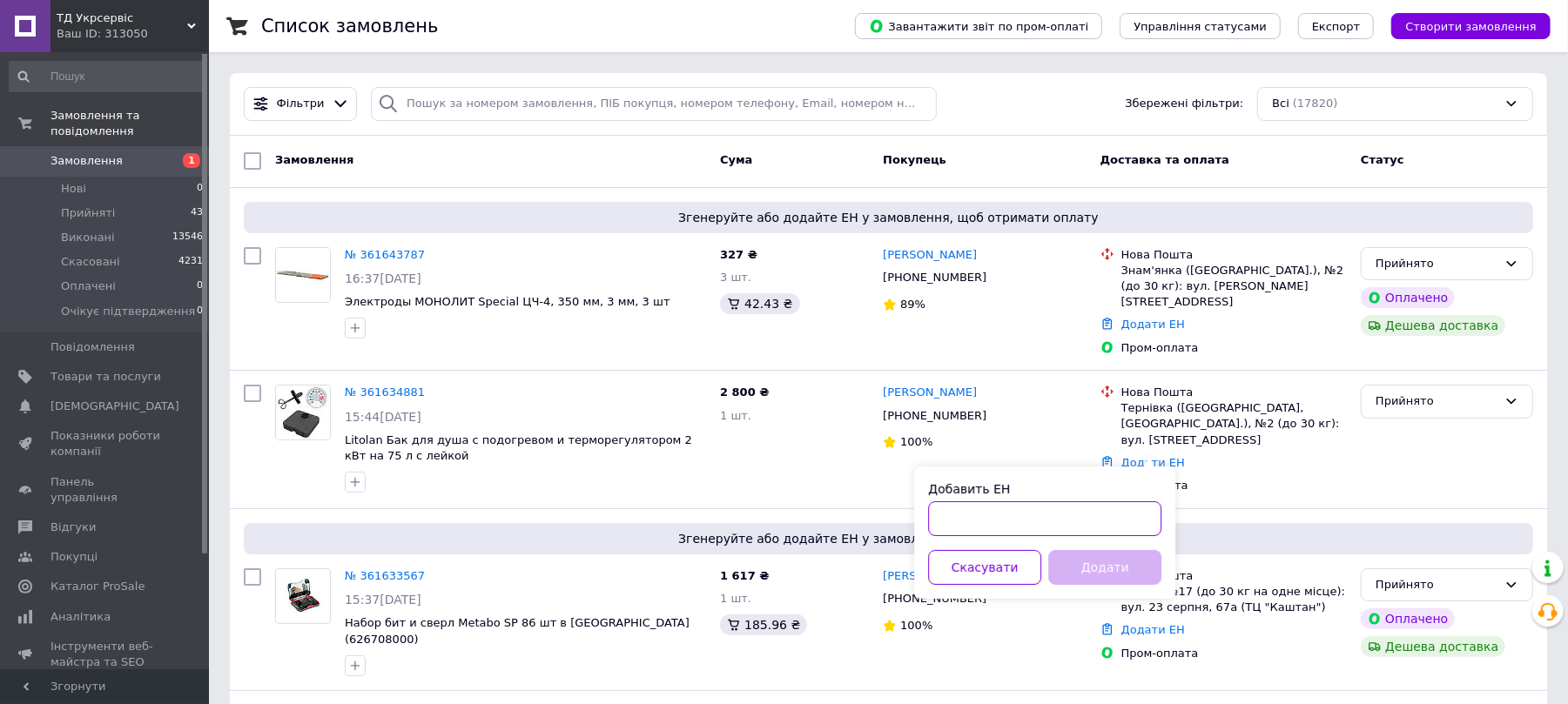
click at [959, 513] on input "Добавить ЕН" at bounding box center [1045, 518] width 233 height 35
paste input "20451247385715"
type input "20451247385715"
click at [1126, 562] on button "Додати" at bounding box center [1105, 567] width 113 height 35
